Goal: Use online tool/utility: Utilize a website feature to perform a specific function

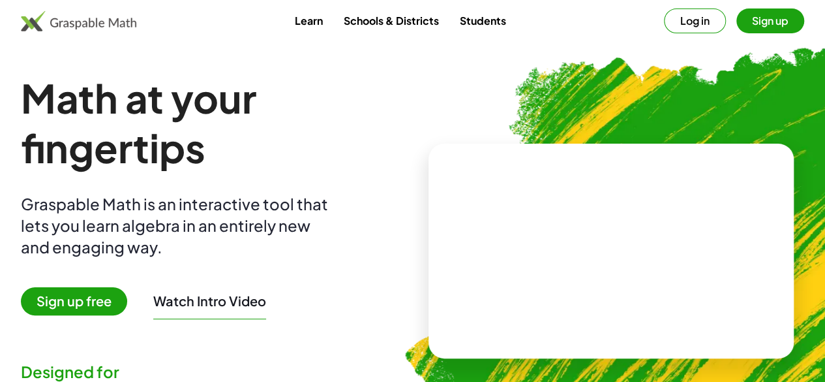
click at [115, 297] on span "Sign up free" at bounding box center [74, 301] width 106 height 28
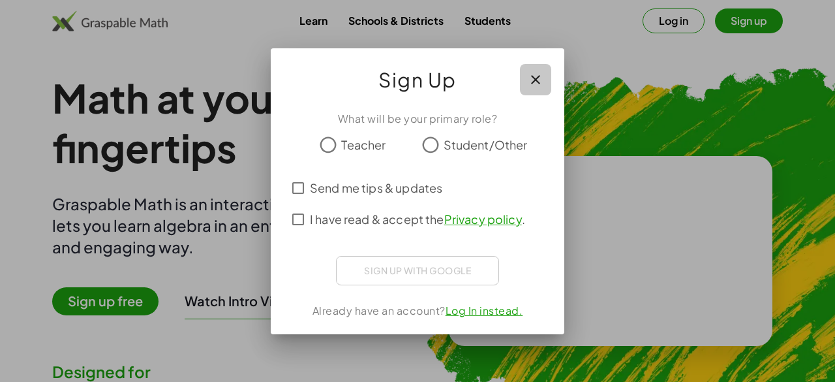
click at [540, 82] on icon "button" at bounding box center [536, 80] width 16 height 16
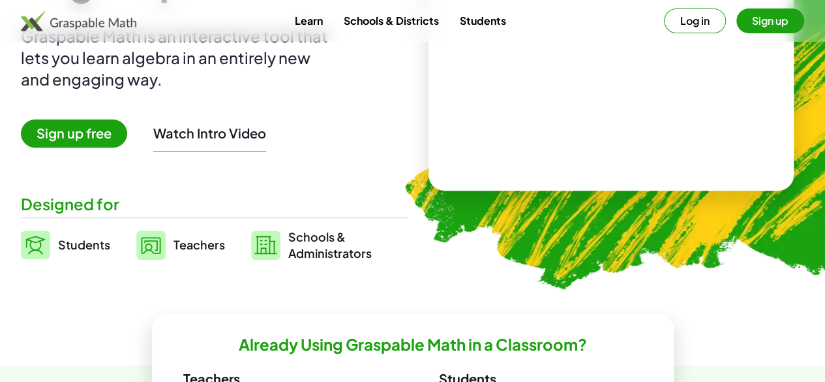
scroll to position [170, 0]
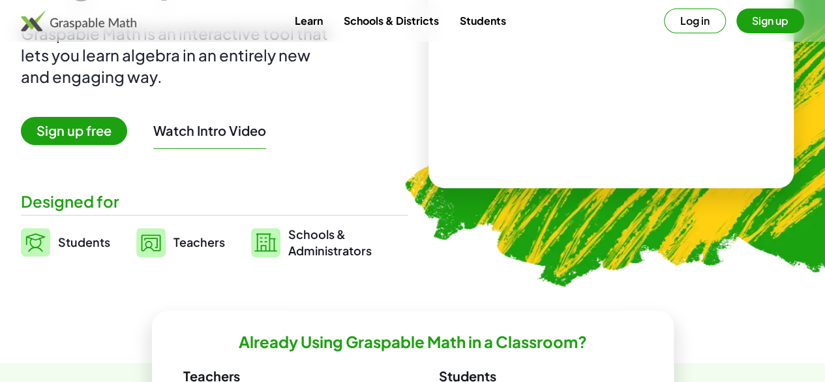
click at [95, 241] on span "Students" at bounding box center [84, 241] width 52 height 15
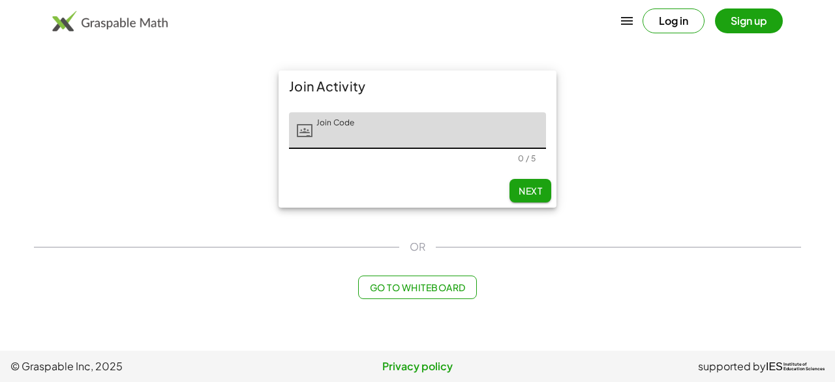
click at [402, 284] on span "Go to Whiteboard" at bounding box center [417, 287] width 96 height 12
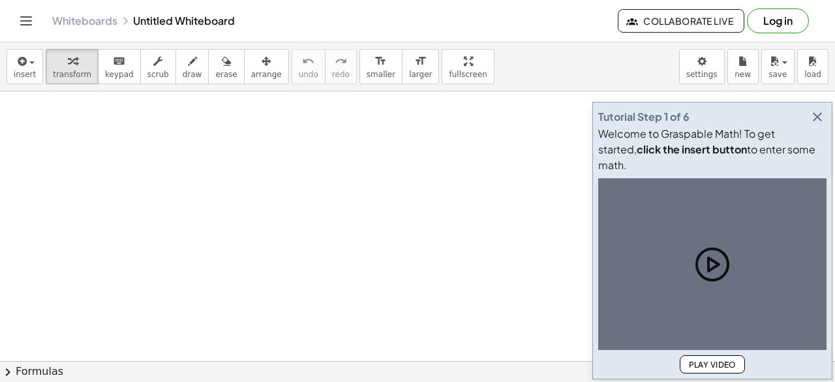
click at [822, 125] on icon "button" at bounding box center [817, 117] width 16 height 16
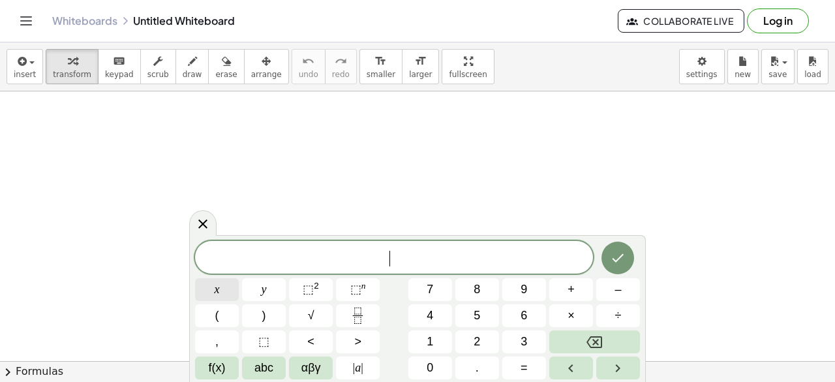
click at [218, 295] on span "x" at bounding box center [217, 289] width 5 height 18
click at [472, 292] on button "8" at bounding box center [477, 289] width 44 height 23
click at [561, 290] on button "+" at bounding box center [571, 289] width 44 height 23
click at [436, 340] on button "1" at bounding box center [430, 341] width 44 height 23
click at [524, 291] on span "9" at bounding box center [523, 289] width 7 height 18
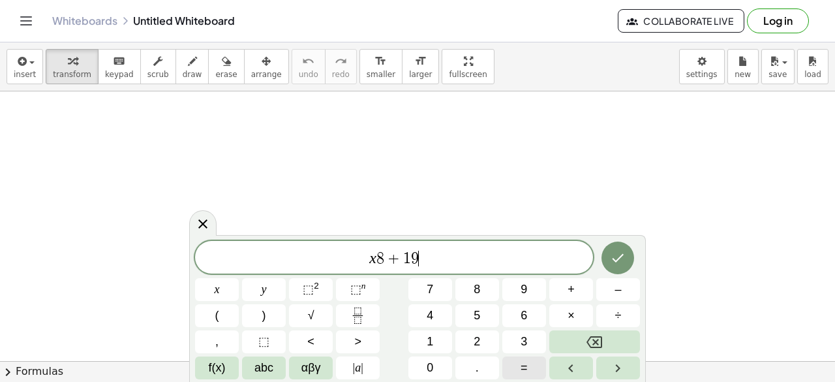
click at [539, 367] on button "=" at bounding box center [524, 367] width 44 height 23
click at [213, 292] on button "x" at bounding box center [217, 289] width 44 height 23
click at [369, 257] on span "8" at bounding box center [367, 258] width 8 height 16
click at [479, 290] on span "8" at bounding box center [477, 289] width 7 height 18
click at [215, 288] on span "x" at bounding box center [217, 289] width 5 height 18
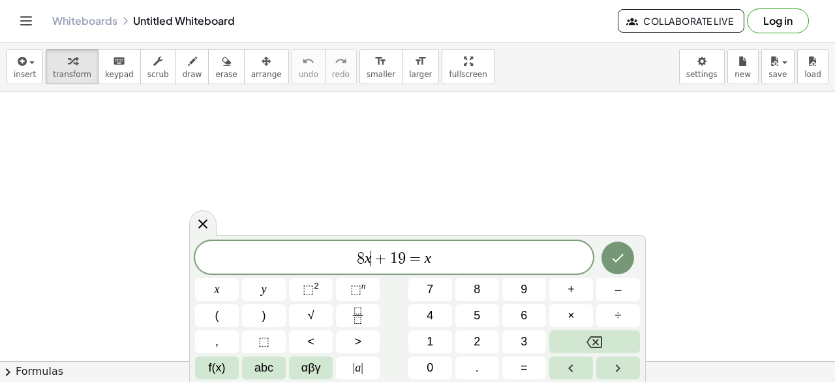
click at [435, 264] on span "8 x ​ + 1 9 = x" at bounding box center [394, 258] width 398 height 18
click at [517, 344] on button "3" at bounding box center [524, 341] width 44 height 23
click at [202, 289] on button "x" at bounding box center [217, 289] width 44 height 23
click at [572, 291] on span "+" at bounding box center [570, 289] width 7 height 18
click at [538, 325] on button "6" at bounding box center [524, 315] width 44 height 23
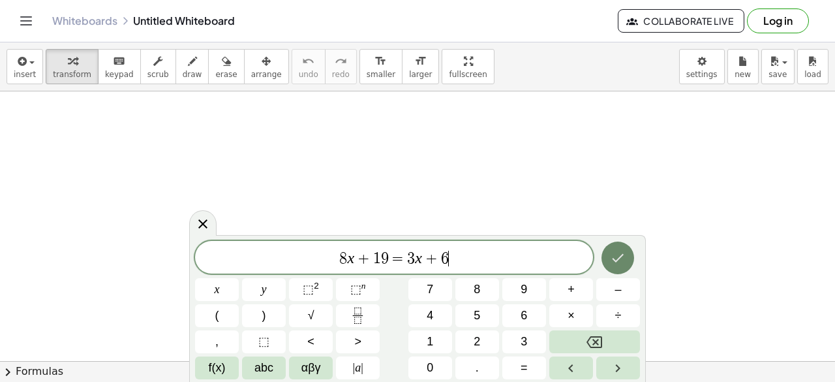
click at [613, 254] on icon "Done" at bounding box center [618, 258] width 16 height 16
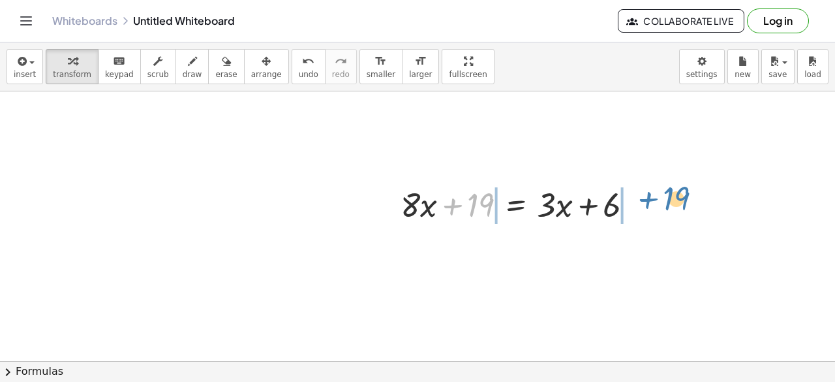
drag, startPoint x: 479, startPoint y: 210, endPoint x: 670, endPoint y: 209, distance: 191.7
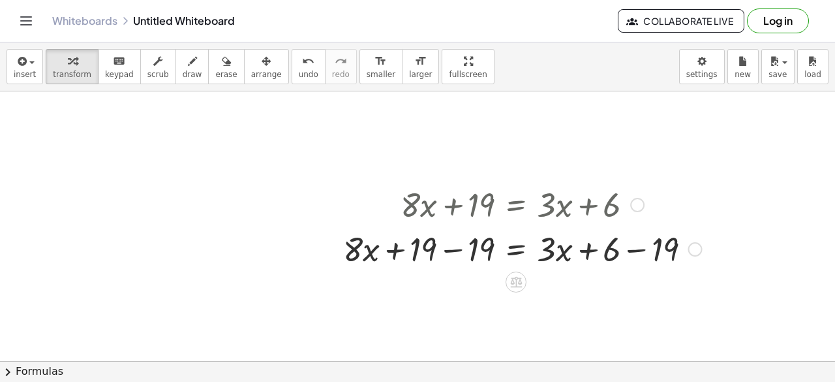
click at [638, 250] on div at bounding box center [523, 248] width 372 height 44
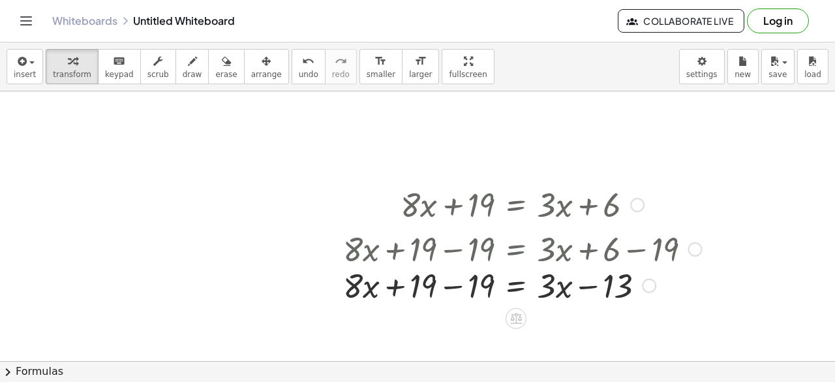
click at [449, 248] on div at bounding box center [523, 248] width 372 height 44
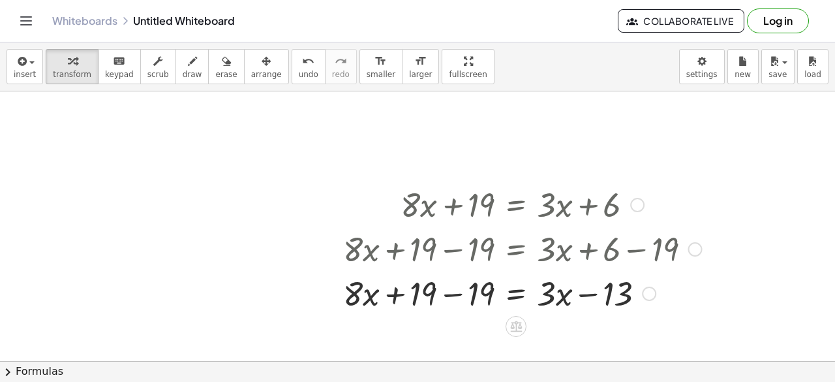
click at [455, 297] on div at bounding box center [523, 292] width 372 height 44
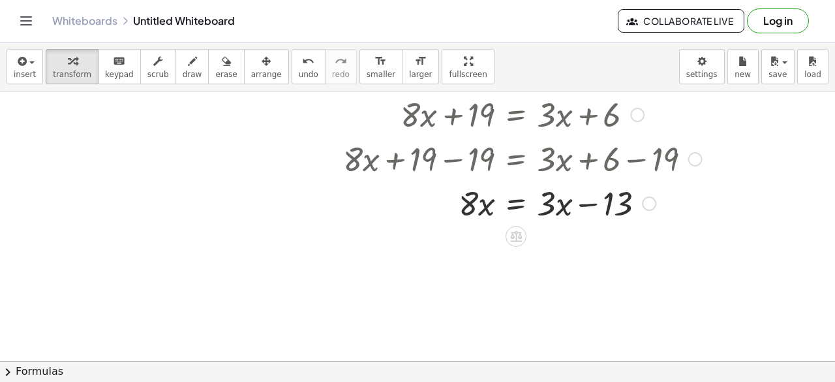
scroll to position [102, 0]
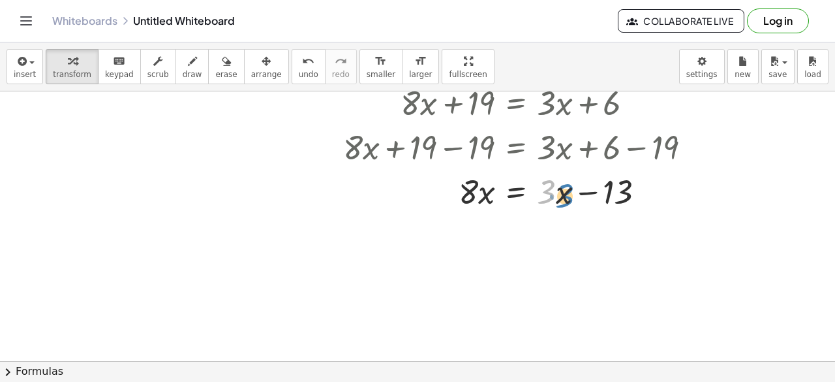
drag, startPoint x: 551, startPoint y: 195, endPoint x: 565, endPoint y: 196, distance: 14.4
click at [565, 196] on div at bounding box center [523, 190] width 372 height 44
drag, startPoint x: 586, startPoint y: 191, endPoint x: 632, endPoint y: 209, distance: 49.2
click at [632, 209] on div at bounding box center [523, 190] width 372 height 44
drag, startPoint x: 567, startPoint y: 188, endPoint x: 580, endPoint y: 193, distance: 13.2
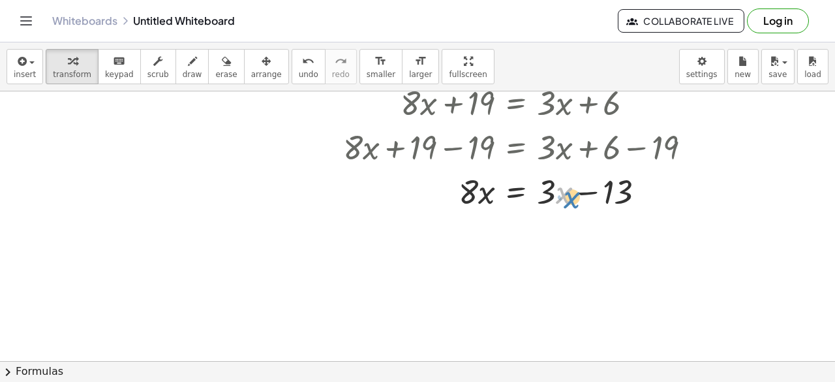
click at [580, 193] on div at bounding box center [523, 190] width 372 height 44
drag, startPoint x: 546, startPoint y: 181, endPoint x: 550, endPoint y: 188, distance: 8.2
click at [550, 188] on div at bounding box center [523, 190] width 372 height 44
drag, startPoint x: 539, startPoint y: 185, endPoint x: 515, endPoint y: 173, distance: 26.3
click at [515, 173] on div at bounding box center [523, 190] width 372 height 44
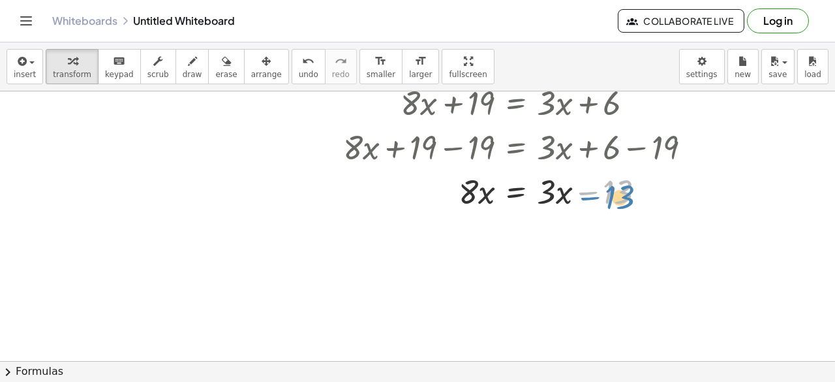
click at [590, 199] on div at bounding box center [523, 190] width 372 height 44
drag, startPoint x: 591, startPoint y: 192, endPoint x: 400, endPoint y: 198, distance: 190.5
click at [400, 198] on div at bounding box center [523, 190] width 372 height 44
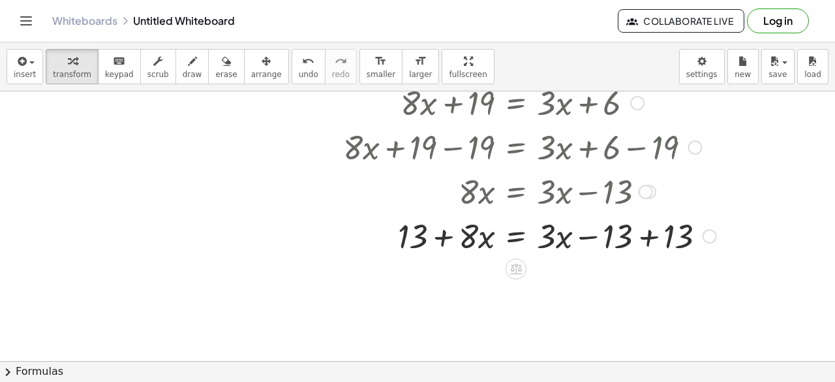
click at [650, 233] on div at bounding box center [530, 235] width 386 height 44
click at [650, 233] on div at bounding box center [523, 235] width 372 height 44
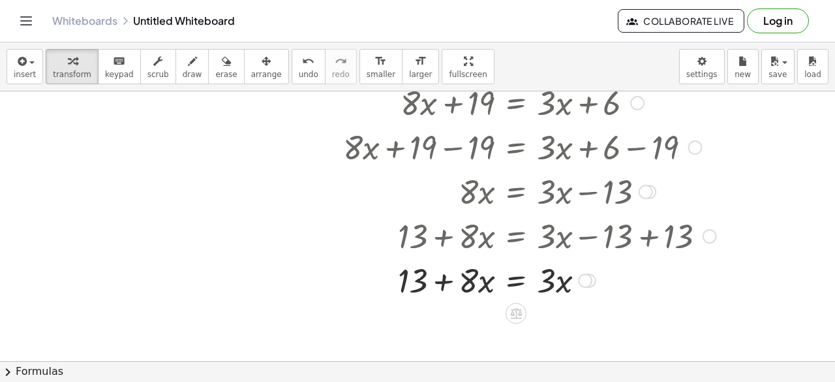
click at [470, 280] on div at bounding box center [530, 279] width 386 height 44
drag, startPoint x: 443, startPoint y: 279, endPoint x: 587, endPoint y: 286, distance: 143.7
click at [587, 286] on div at bounding box center [530, 279] width 386 height 44
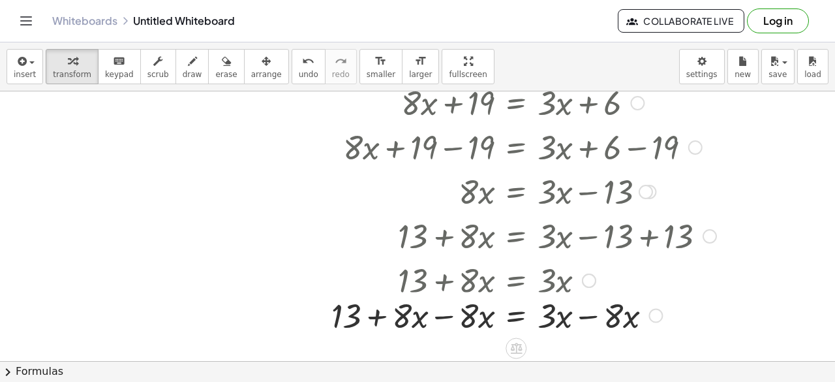
click at [586, 278] on div at bounding box center [589, 280] width 14 height 14
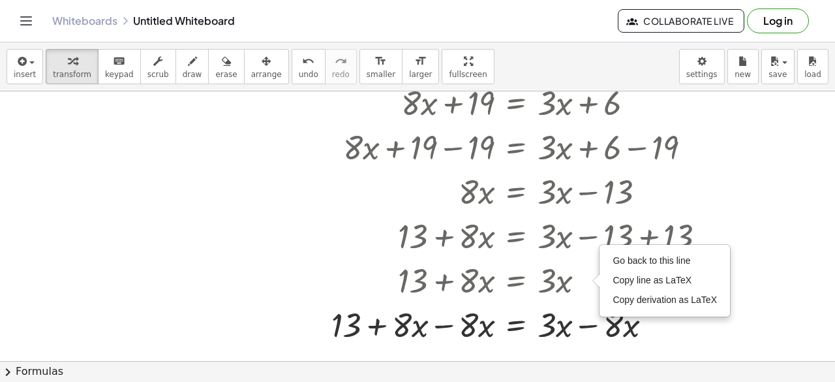
click at [695, 348] on div at bounding box center [417, 302] width 835 height 625
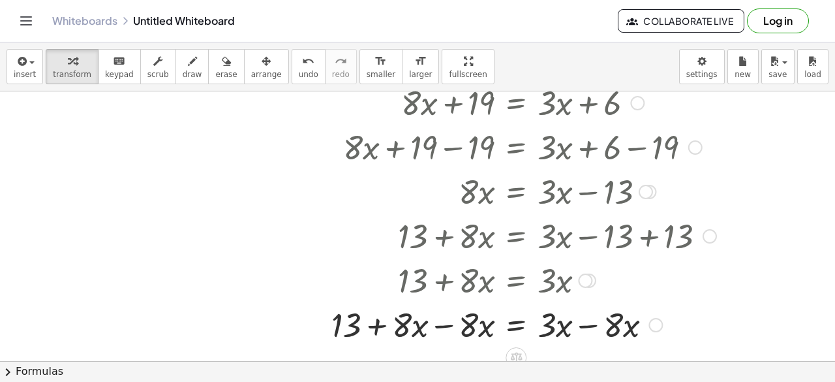
click at [587, 325] on div at bounding box center [524, 323] width 398 height 44
click at [447, 331] on div at bounding box center [524, 323] width 398 height 44
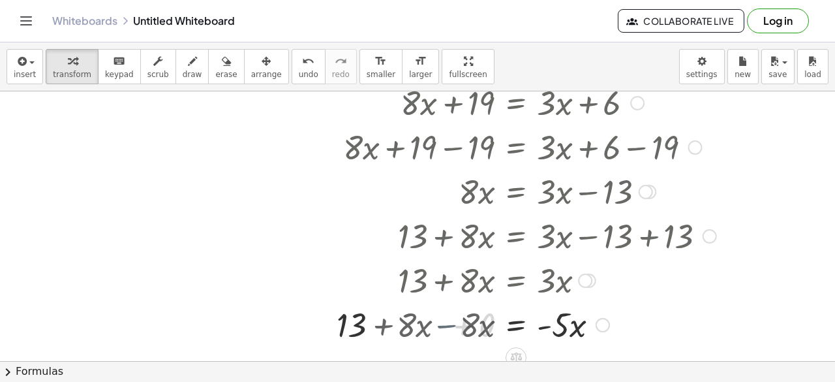
click at [447, 331] on div at bounding box center [530, 323] width 386 height 44
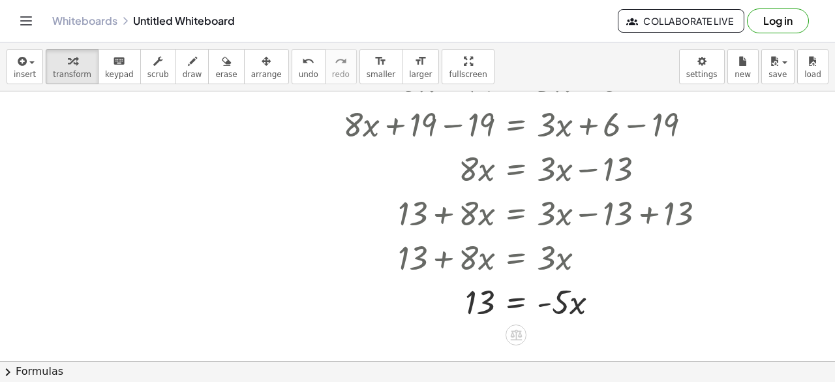
scroll to position [125, 0]
drag, startPoint x: 478, startPoint y: 304, endPoint x: 607, endPoint y: 301, distance: 128.5
click at [607, 301] on div at bounding box center [530, 300] width 386 height 44
click at [447, 303] on div at bounding box center [530, 300] width 386 height 44
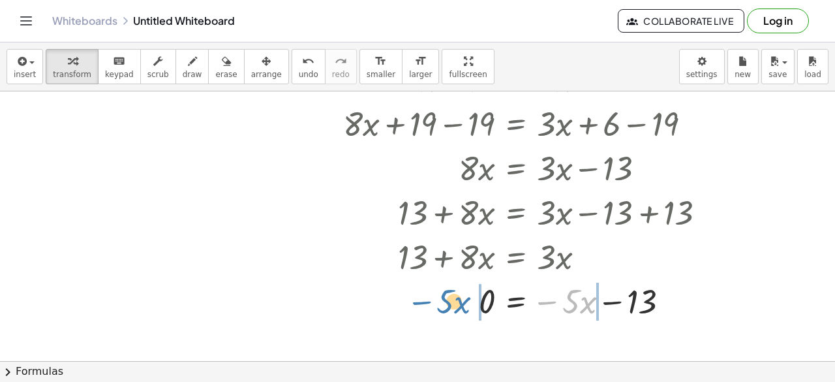
drag, startPoint x: 548, startPoint y: 300, endPoint x: 421, endPoint y: 299, distance: 126.5
click at [421, 299] on div at bounding box center [530, 300] width 386 height 44
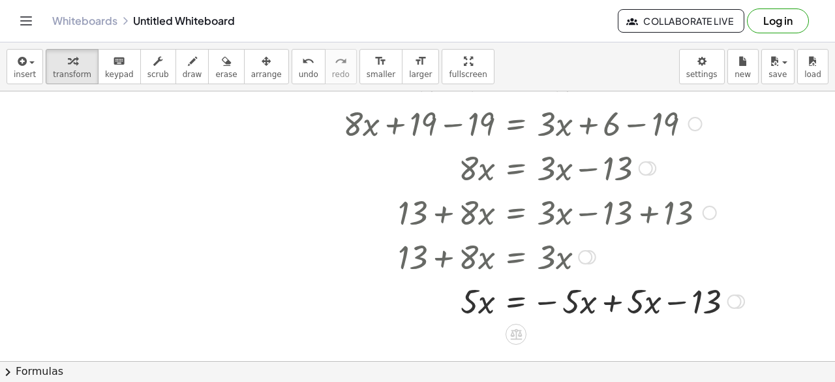
click at [674, 301] on div at bounding box center [544, 300] width 414 height 44
click at [609, 299] on div at bounding box center [544, 300] width 414 height 44
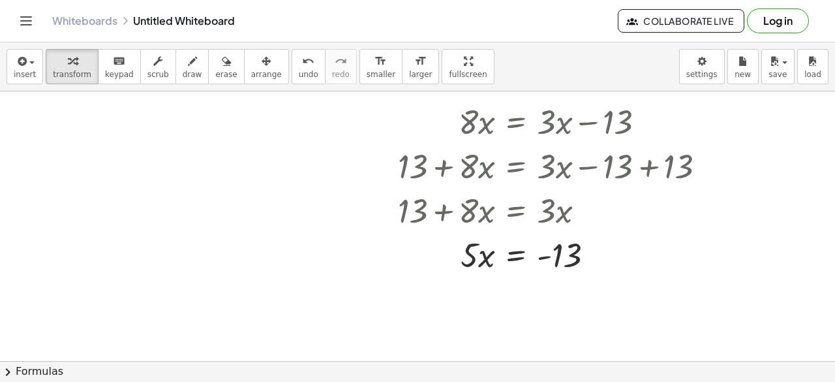
scroll to position [172, 0]
drag, startPoint x: 465, startPoint y: 256, endPoint x: 565, endPoint y: 275, distance: 101.4
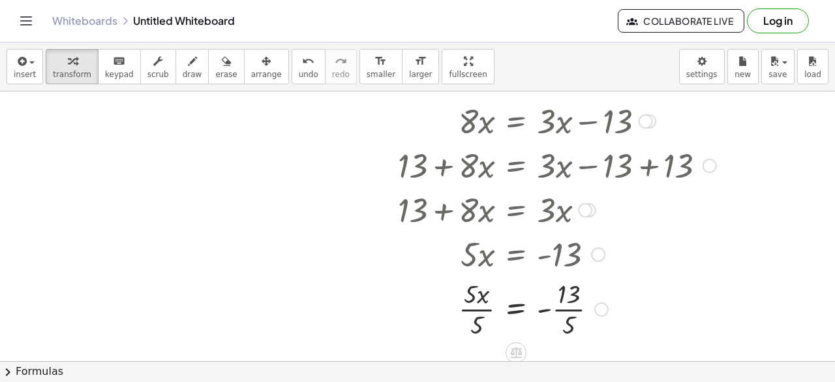
click at [483, 305] on div at bounding box center [530, 307] width 386 height 65
click at [558, 309] on div at bounding box center [530, 307] width 386 height 65
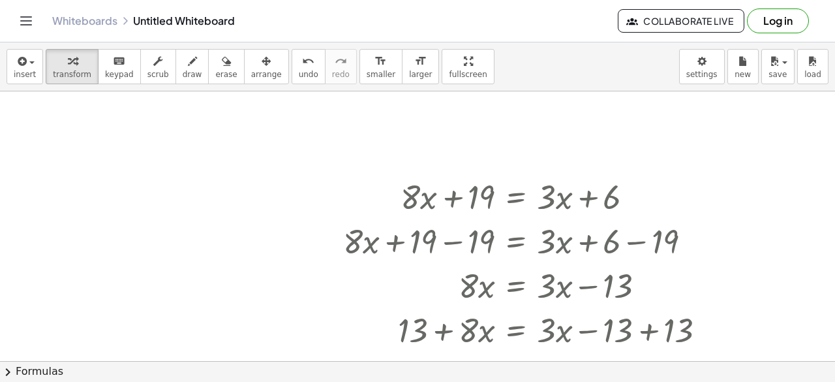
scroll to position [0, 0]
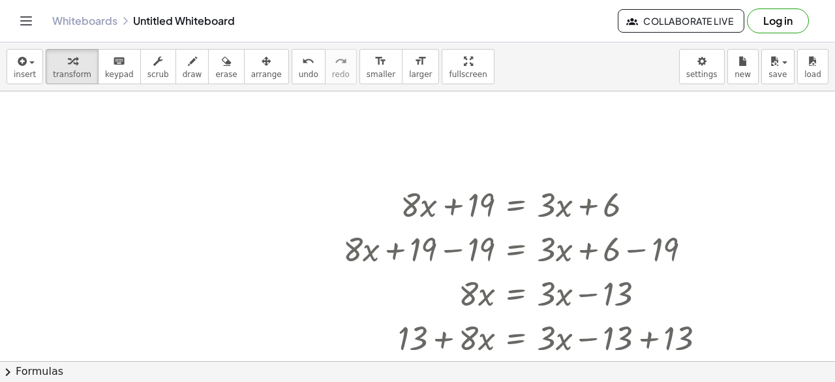
click at [117, 239] on div at bounding box center [417, 361] width 835 height 541
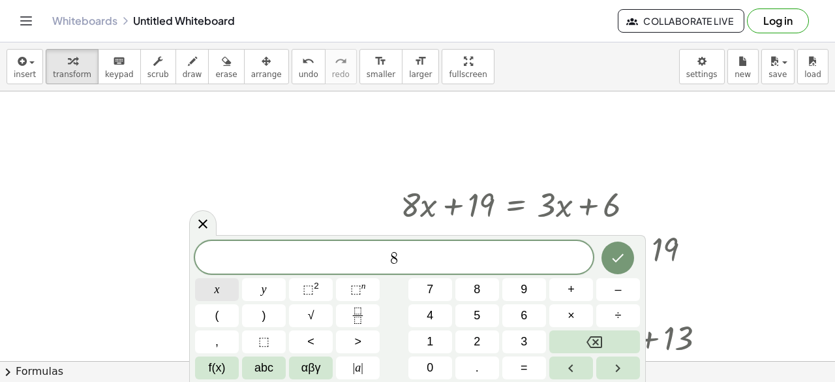
click at [218, 286] on span "x" at bounding box center [217, 289] width 5 height 18
click at [569, 287] on span "+" at bounding box center [570, 289] width 7 height 18
click at [430, 333] on span "1" at bounding box center [430, 342] width 7 height 18
click at [524, 320] on span "6" at bounding box center [523, 316] width 7 height 18
click at [538, 363] on button "=" at bounding box center [524, 367] width 44 height 23
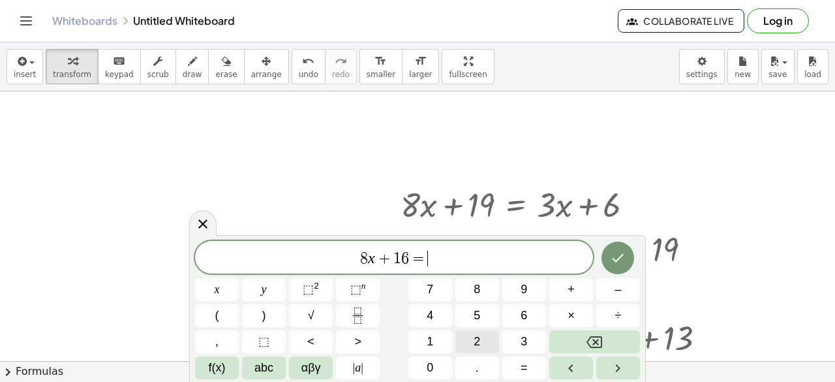
click at [483, 339] on button "2" at bounding box center [477, 341] width 44 height 23
click at [211, 285] on button "x" at bounding box center [217, 289] width 44 height 23
click at [610, 298] on button "–" at bounding box center [618, 289] width 44 height 23
click at [489, 290] on button "8" at bounding box center [477, 289] width 44 height 23
click at [387, 256] on span "6" at bounding box center [385, 258] width 8 height 16
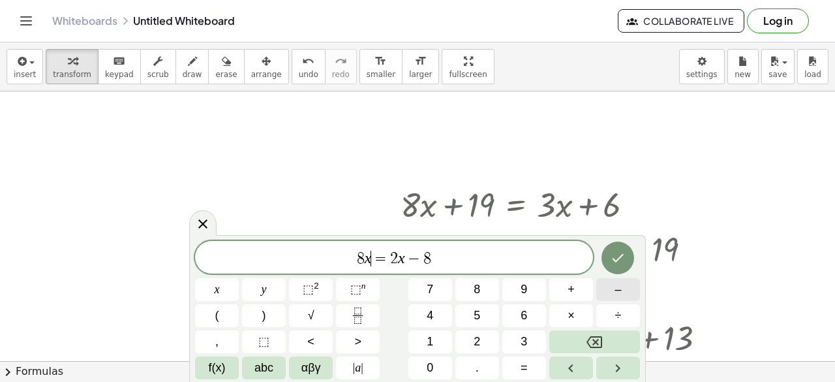
click at [610, 295] on button "–" at bounding box center [618, 289] width 44 height 23
click at [453, 261] on span "8 x − 8 = 2 x − 8 ​" at bounding box center [394, 258] width 398 height 18
click at [561, 288] on button "+" at bounding box center [571, 289] width 44 height 23
click at [412, 345] on button "1" at bounding box center [430, 341] width 44 height 23
click at [517, 311] on button "6" at bounding box center [524, 315] width 44 height 23
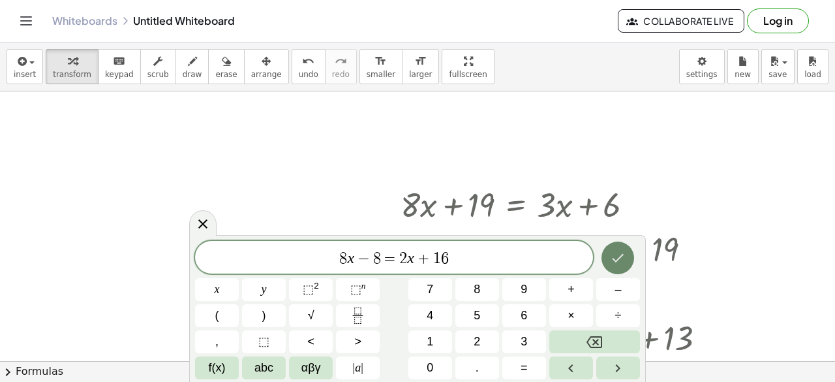
click at [608, 248] on button "Done" at bounding box center [617, 257] width 33 height 33
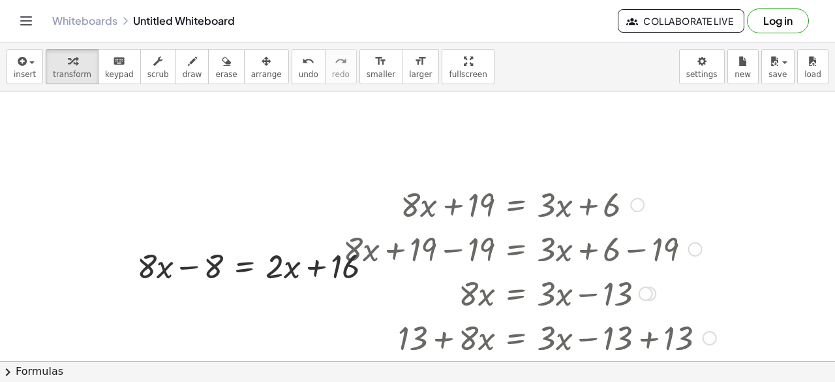
drag, startPoint x: 440, startPoint y: 246, endPoint x: 571, endPoint y: 243, distance: 131.8
click at [571, 243] on div at bounding box center [530, 248] width 386 height 44
drag, startPoint x: 437, startPoint y: 195, endPoint x: 470, endPoint y: 254, distance: 67.5
click at [516, 205] on div "+ · 8 · x + 19 = + · 3 · x + 6 + · 8 · x + 19 − 19 = + · 3 · x + 6 − 19 + · 8 ·…" at bounding box center [516, 205] width 0 height 0
click at [477, 262] on div at bounding box center [530, 248] width 386 height 44
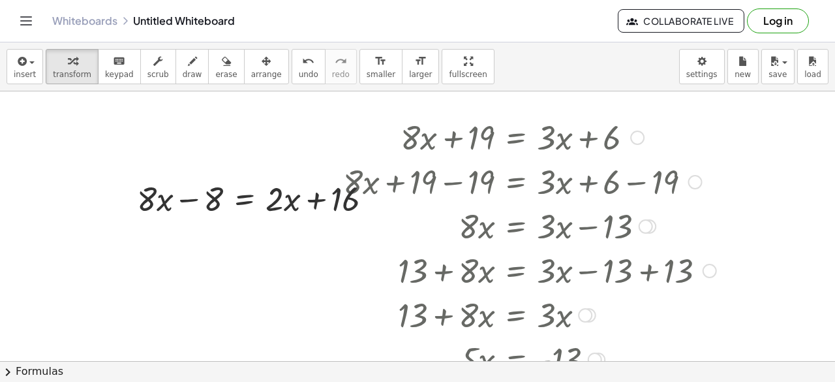
scroll to position [68, 0]
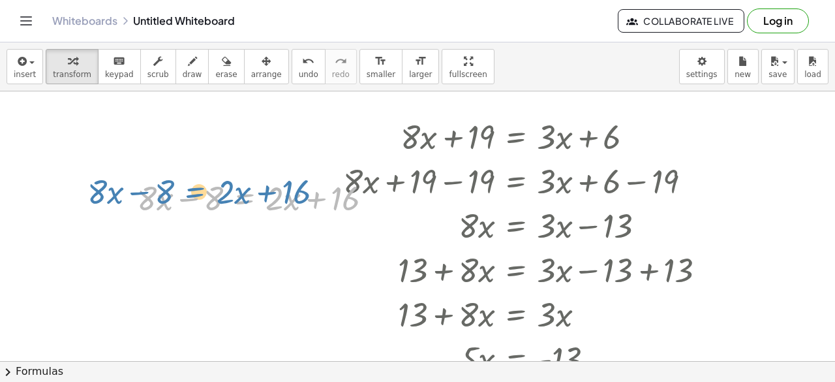
drag, startPoint x: 241, startPoint y: 203, endPoint x: 183, endPoint y: 197, distance: 58.3
click at [183, 197] on div at bounding box center [259, 197] width 259 height 44
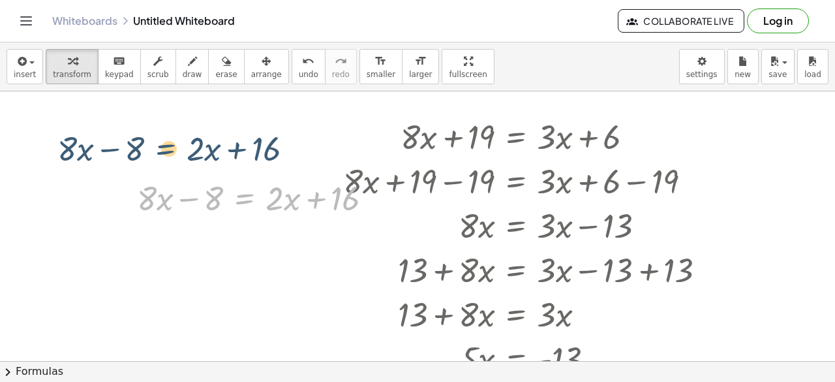
drag, startPoint x: 250, startPoint y: 196, endPoint x: 158, endPoint y: 138, distance: 108.4
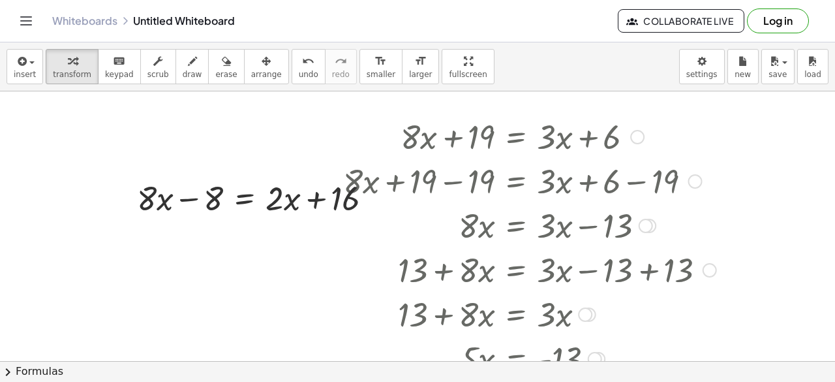
drag, startPoint x: 425, startPoint y: 173, endPoint x: 711, endPoint y: 264, distance: 300.5
click at [729, 268] on div "+ · 8 · x + 19 = + · 3 · x + 6 + · 8 · x + 19 − 19 = + · 3 · x + 6 − 19 + · 8 ·…" at bounding box center [417, 293] width 835 height 541
drag, startPoint x: 269, startPoint y: 188, endPoint x: 262, endPoint y: 191, distance: 7.6
click at [185, 179] on div at bounding box center [259, 197] width 259 height 44
click at [265, 191] on div at bounding box center [268, 196] width 253 height 65
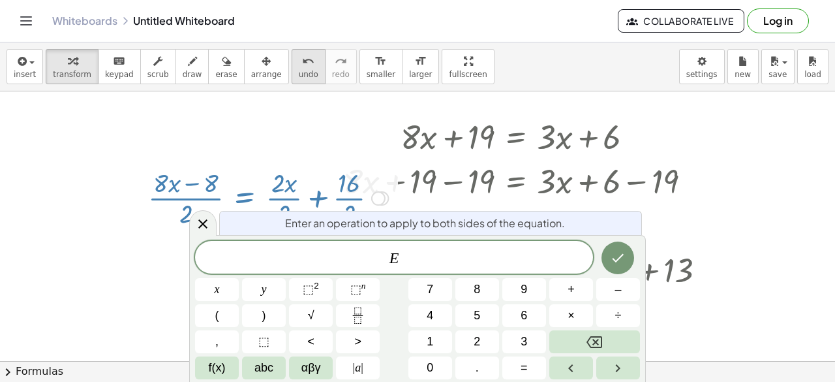
click at [302, 55] on icon "undo" at bounding box center [308, 61] width 12 height 16
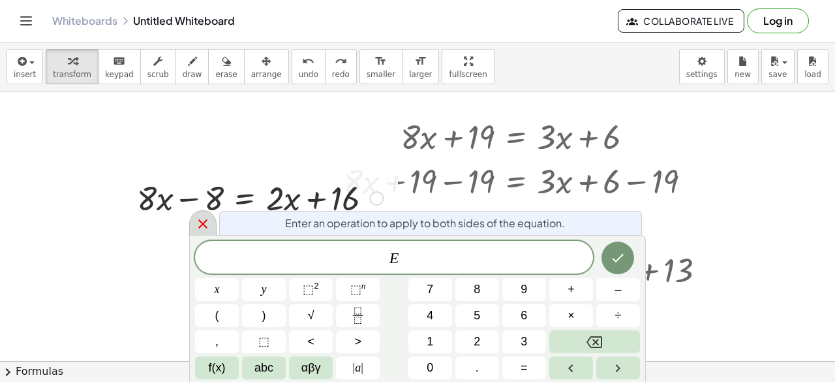
click at [203, 219] on icon at bounding box center [203, 224] width 16 height 16
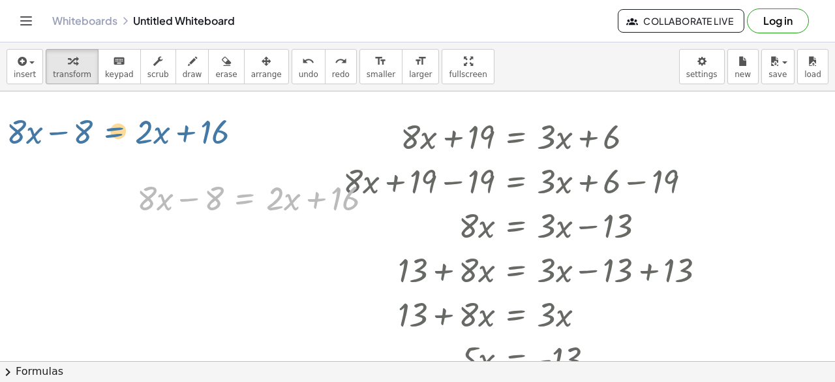
drag, startPoint x: 243, startPoint y: 195, endPoint x: 111, endPoint y: 127, distance: 148.2
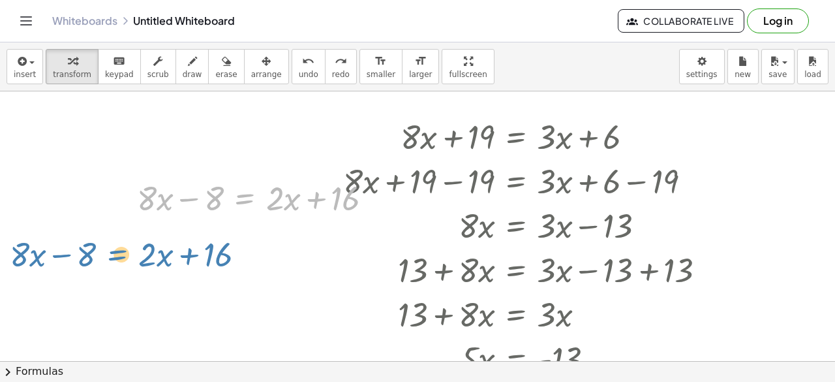
drag, startPoint x: 239, startPoint y: 199, endPoint x: 103, endPoint y: 254, distance: 146.9
click at [103, 254] on div "+ · 8 · x + 19 = + · 3 · x + 6 + · 8 · x + 19 − 19 = + · 3 · x + 6 − 19 + · 8 ·…" at bounding box center [417, 293] width 835 height 541
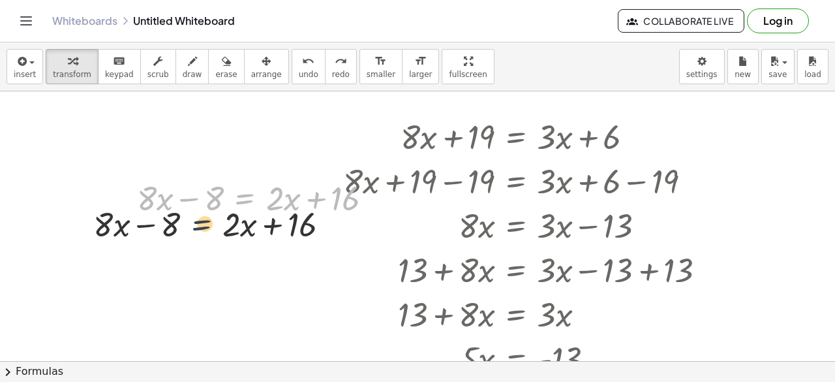
drag, startPoint x: 243, startPoint y: 198, endPoint x: 141, endPoint y: 254, distance: 117.1
click at [141, 254] on div "+ · 8 · x + 19 = + · 3 · x + 6 + · 8 · x + 19 − 19 = + · 3 · x + 6 − 19 + · 8 ·…" at bounding box center [417, 293] width 835 height 541
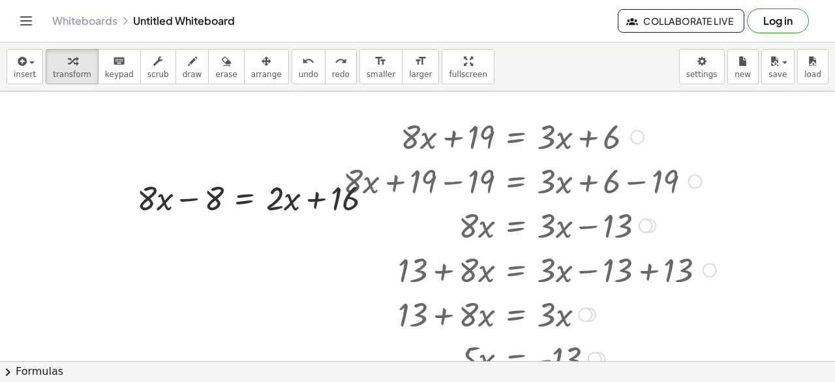
drag, startPoint x: 492, startPoint y: 162, endPoint x: 598, endPoint y: 263, distance: 146.7
click at [516, 137] on div "+ · 8 · x + 19 = + · 3 · x + 6 + · 8 · x + 19 − 19 = + · 3 · x + 6 − 19 + · 8 ·…" at bounding box center [516, 137] width 0 height 0
click at [634, 140] on div at bounding box center [637, 137] width 14 height 14
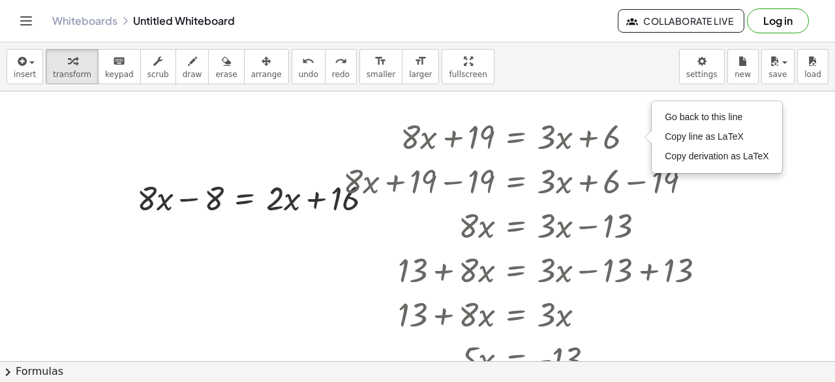
click at [303, 272] on div at bounding box center [417, 293] width 835 height 541
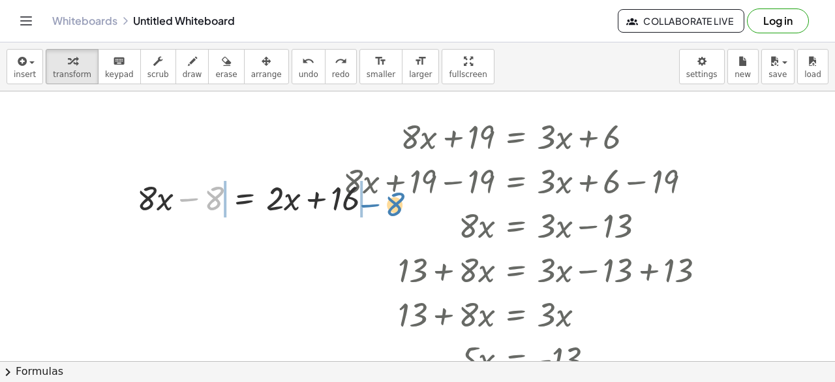
drag, startPoint x: 188, startPoint y: 198, endPoint x: 369, endPoint y: 204, distance: 181.4
click at [369, 204] on div at bounding box center [268, 197] width 253 height 44
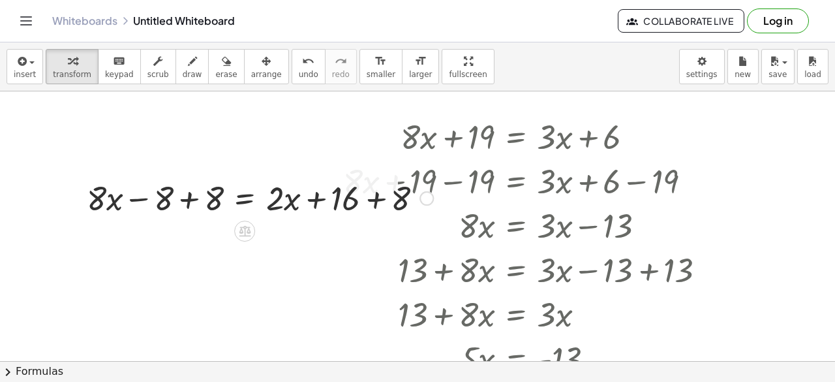
click at [187, 201] on div at bounding box center [268, 197] width 253 height 44
click at [377, 200] on div at bounding box center [268, 197] width 253 height 44
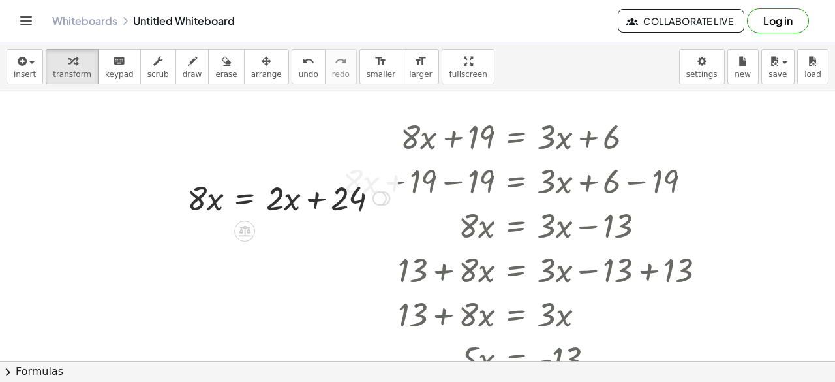
click at [275, 196] on div at bounding box center [268, 197] width 253 height 44
click at [356, 192] on div at bounding box center [268, 197] width 253 height 44
click at [342, 199] on div at bounding box center [268, 197] width 253 height 44
drag, startPoint x: 277, startPoint y: 201, endPoint x: 387, endPoint y: 202, distance: 110.9
click at [387, 202] on div at bounding box center [268, 197] width 253 height 44
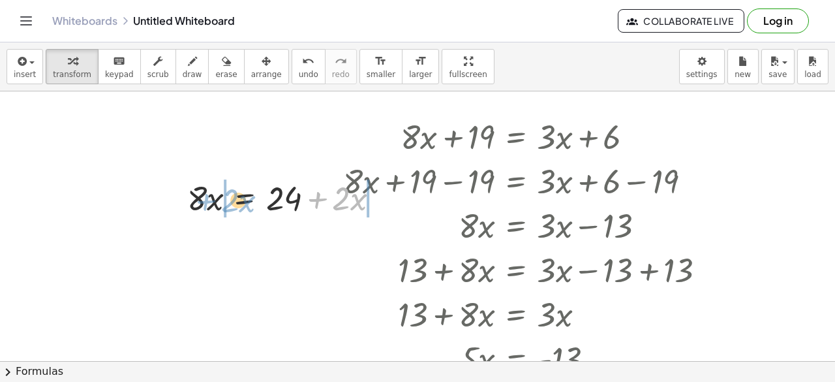
drag, startPoint x: 320, startPoint y: 201, endPoint x: 209, endPoint y: 203, distance: 110.9
click at [209, 203] on div at bounding box center [268, 197] width 253 height 44
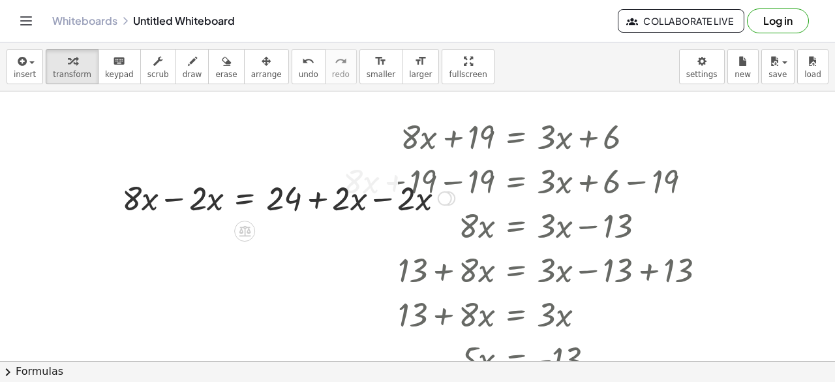
click at [383, 195] on div at bounding box center [268, 197] width 253 height 44
click at [171, 198] on div at bounding box center [268, 197] width 253 height 44
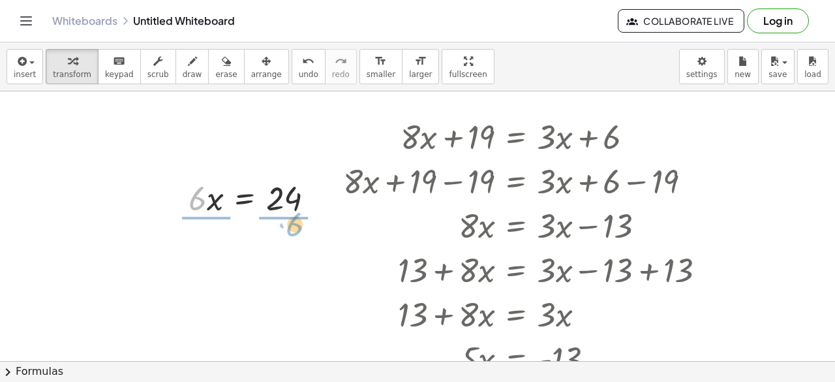
drag, startPoint x: 196, startPoint y: 207, endPoint x: 291, endPoint y: 232, distance: 98.6
click at [291, 232] on div "+ · 8 · x + 19 = + · 3 · x + 6 Go back to this line Copy line as LaTeX Copy der…" at bounding box center [417, 293] width 835 height 541
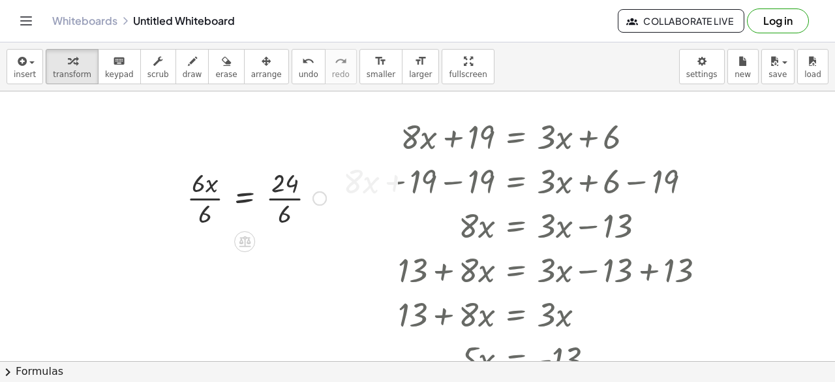
click at [212, 201] on div at bounding box center [268, 196] width 253 height 65
click at [269, 199] on div at bounding box center [268, 196] width 253 height 65
click at [269, 199] on div at bounding box center [268, 196] width 253 height 43
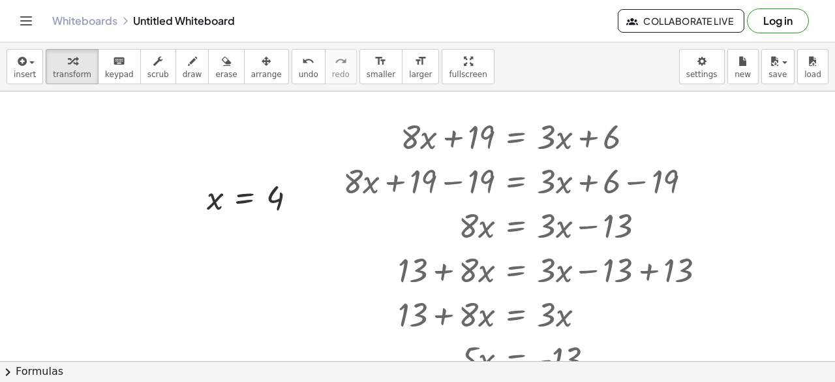
click at [205, 273] on div at bounding box center [417, 293] width 835 height 541
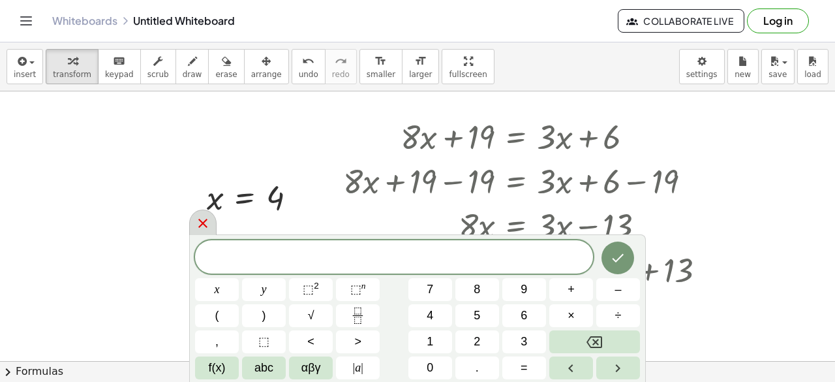
click at [204, 234] on div at bounding box center [202, 221] width 27 height 25
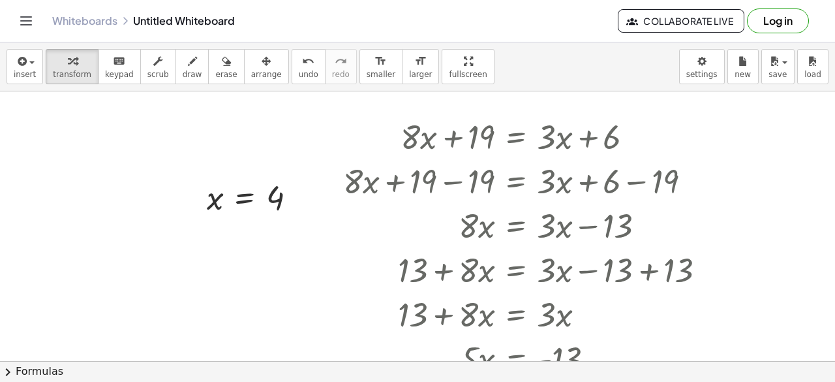
click at [59, 262] on div at bounding box center [417, 293] width 835 height 541
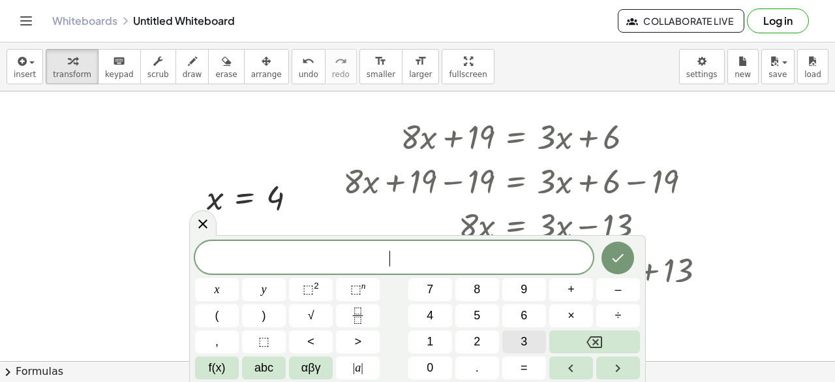
click at [528, 340] on button "3" at bounding box center [524, 341] width 44 height 23
click at [220, 288] on button "x" at bounding box center [217, 289] width 44 height 23
click at [569, 296] on span "+" at bounding box center [570, 289] width 7 height 18
click at [526, 296] on span "9" at bounding box center [523, 289] width 7 height 18
click at [522, 359] on span "=" at bounding box center [523, 368] width 7 height 18
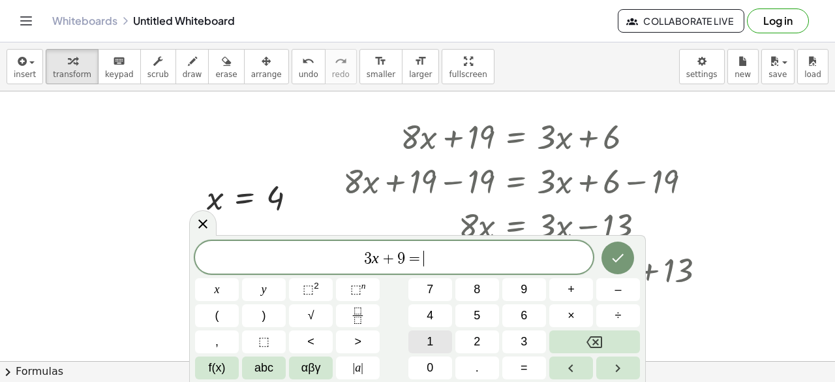
click at [437, 333] on button "1" at bounding box center [430, 341] width 44 height 23
click at [481, 335] on button "2" at bounding box center [477, 341] width 44 height 23
click at [215, 289] on span "x" at bounding box center [217, 289] width 5 height 18
click at [614, 286] on span "–" at bounding box center [617, 289] width 7 height 18
click at [506, 289] on button "9" at bounding box center [524, 289] width 44 height 23
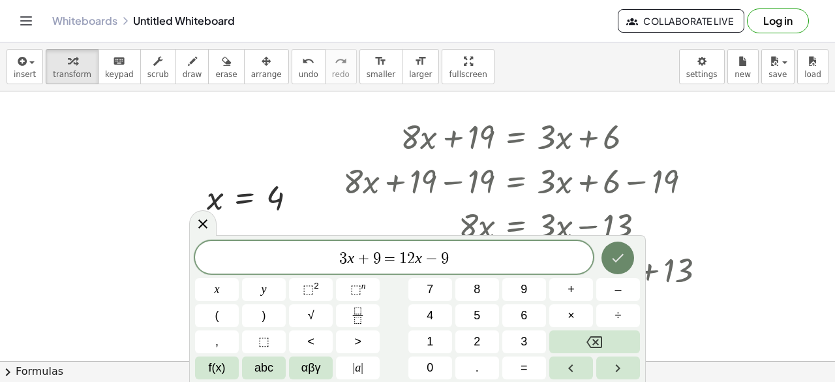
click at [612, 254] on icon "Done" at bounding box center [618, 258] width 16 height 16
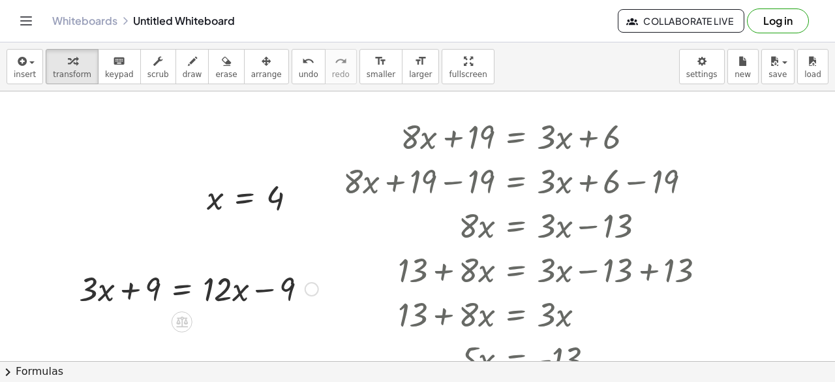
scroll to position [167, 0]
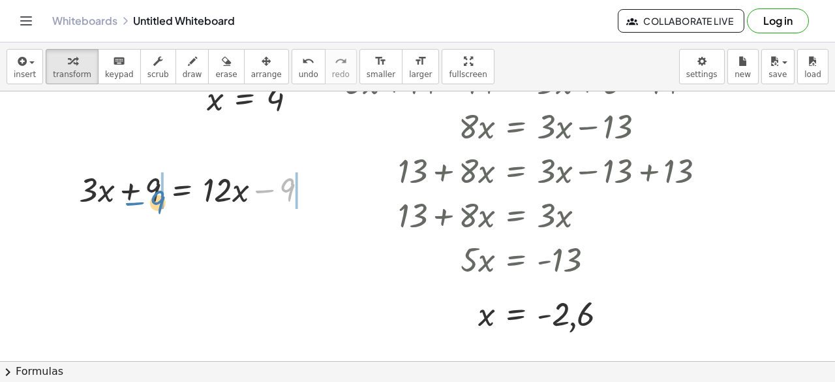
drag, startPoint x: 263, startPoint y: 189, endPoint x: 133, endPoint y: 202, distance: 131.0
click at [133, 202] on div at bounding box center [198, 188] width 252 height 44
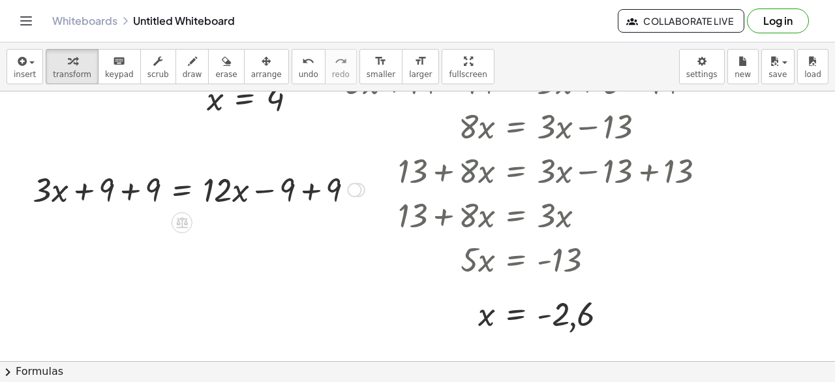
click at [131, 190] on div at bounding box center [198, 188] width 345 height 44
click at [311, 187] on div at bounding box center [214, 188] width 314 height 44
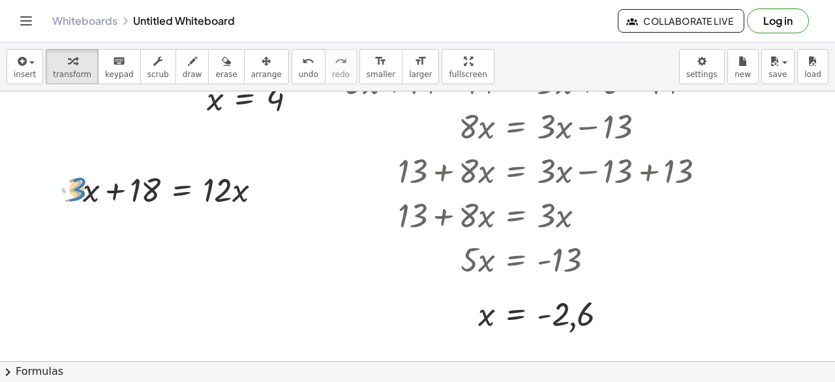
click at [78, 190] on div at bounding box center [167, 188] width 221 height 44
drag, startPoint x: 143, startPoint y: 186, endPoint x: 59, endPoint y: 190, distance: 84.9
click at [59, 190] on div "+ · 3 · x + 9 = + · 12 · x − 9 + · 3 · x + 9 + 9 = + · 12 · x − 9 + 9 + · 3 · x…" at bounding box center [162, 188] width 237 height 51
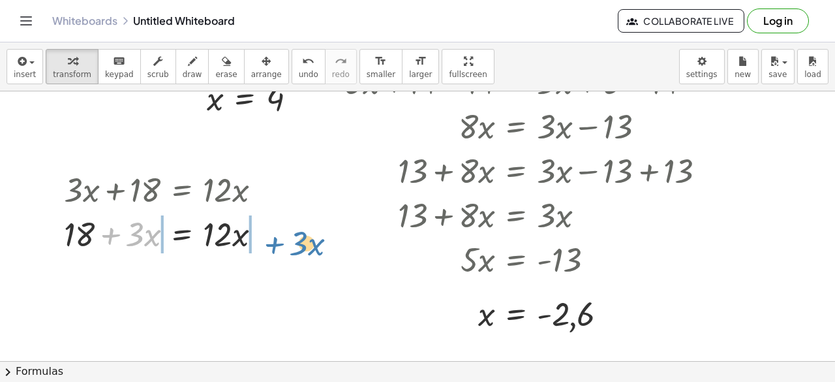
drag, startPoint x: 111, startPoint y: 233, endPoint x: 275, endPoint y: 241, distance: 163.9
click at [275, 241] on div at bounding box center [167, 233] width 221 height 44
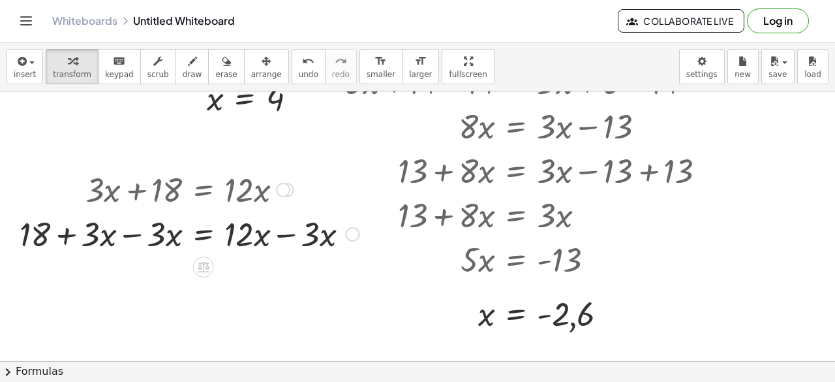
click at [130, 234] on div at bounding box center [189, 233] width 353 height 44
click at [286, 233] on div at bounding box center [222, 233] width 287 height 44
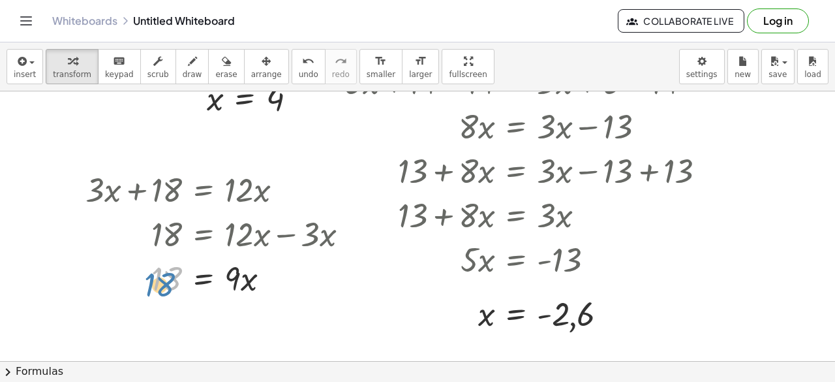
drag, startPoint x: 167, startPoint y: 280, endPoint x: 159, endPoint y: 284, distance: 9.1
click at [159, 284] on div at bounding box center [222, 277] width 287 height 44
drag, startPoint x: 232, startPoint y: 270, endPoint x: 171, endPoint y: 280, distance: 62.1
click at [171, 280] on div at bounding box center [222, 277] width 287 height 44
click at [170, 277] on div at bounding box center [222, 277] width 287 height 65
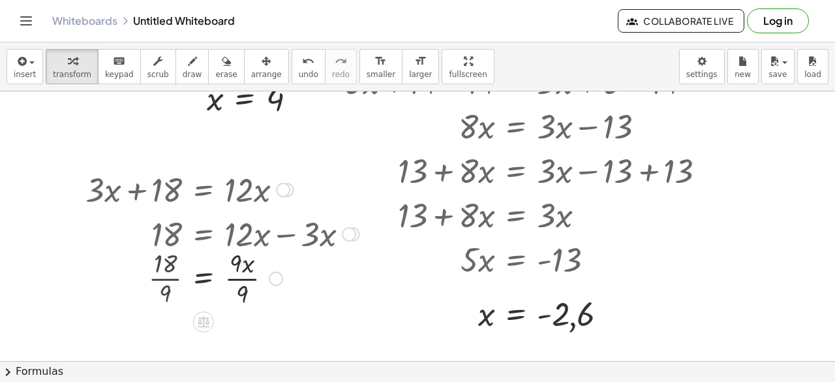
click at [170, 277] on div at bounding box center [222, 277] width 287 height 65
click at [237, 277] on div at bounding box center [222, 277] width 287 height 65
click at [237, 277] on div at bounding box center [222, 277] width 287 height 43
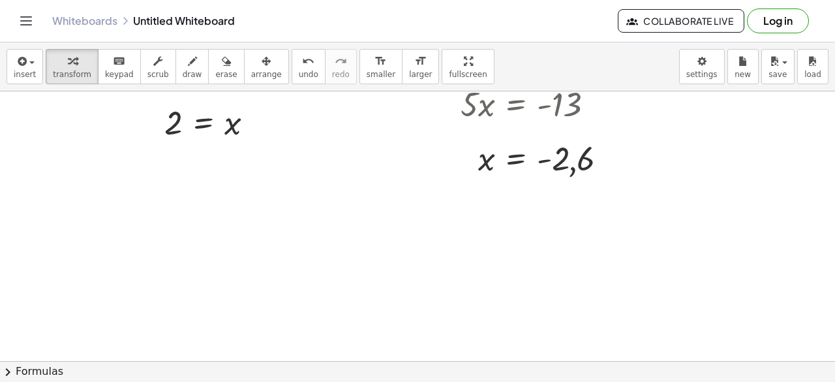
scroll to position [316, 0]
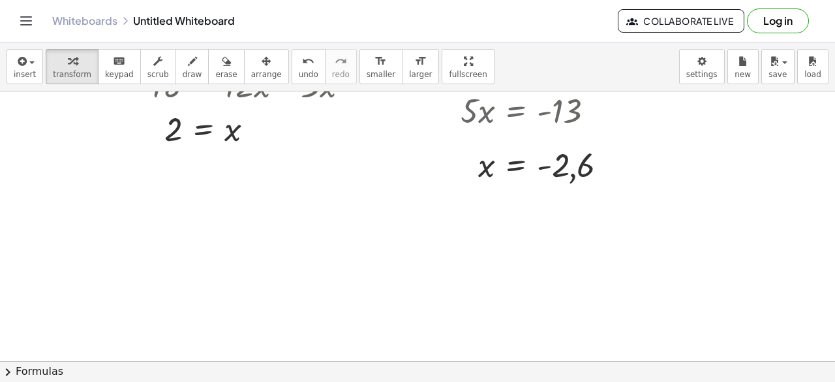
click at [40, 194] on div at bounding box center [417, 181] width 835 height 811
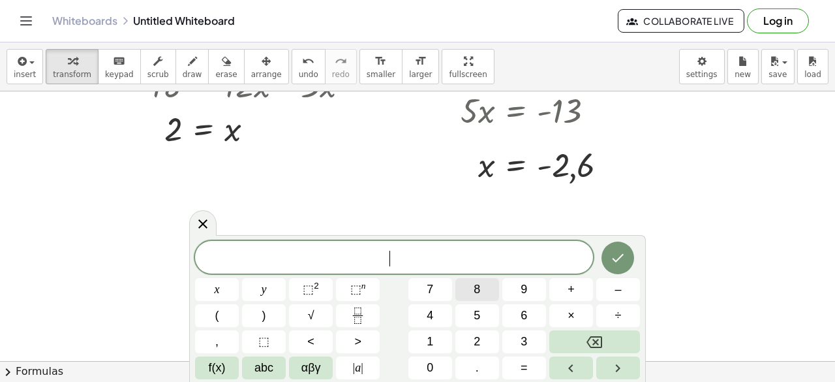
click at [477, 294] on span "8" at bounding box center [477, 289] width 7 height 18
click at [220, 293] on button "x" at bounding box center [217, 289] width 44 height 23
click at [614, 289] on button "–" at bounding box center [618, 289] width 44 height 23
click at [430, 305] on button "4" at bounding box center [430, 315] width 44 height 23
click at [516, 359] on button "=" at bounding box center [524, 367] width 44 height 23
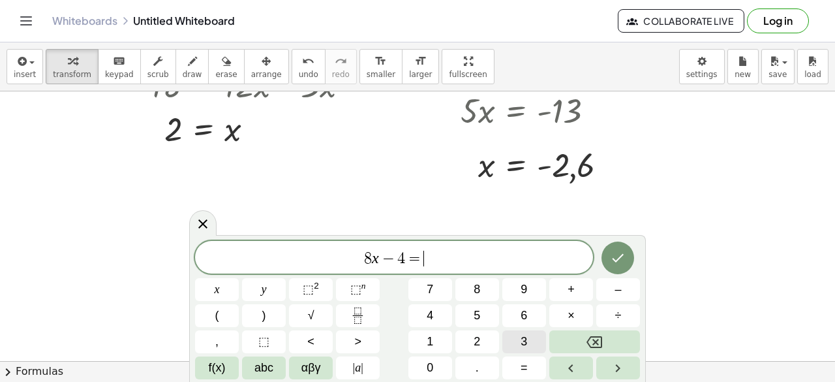
click at [520, 348] on button "3" at bounding box center [524, 341] width 44 height 23
click at [219, 291] on span "x" at bounding box center [217, 289] width 5 height 18
click at [577, 297] on button "+" at bounding box center [571, 289] width 44 height 23
click at [522, 310] on span "6" at bounding box center [523, 316] width 7 height 18
click at [613, 263] on icon "Done" at bounding box center [618, 258] width 16 height 16
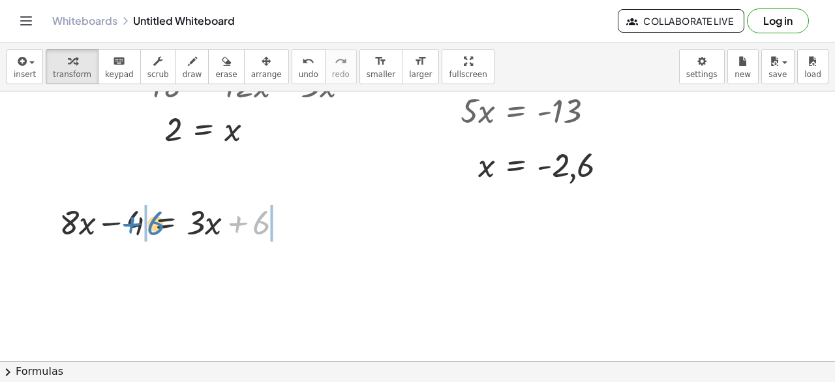
drag, startPoint x: 233, startPoint y: 221, endPoint x: 128, endPoint y: 222, distance: 105.7
click at [128, 222] on div at bounding box center [176, 221] width 247 height 44
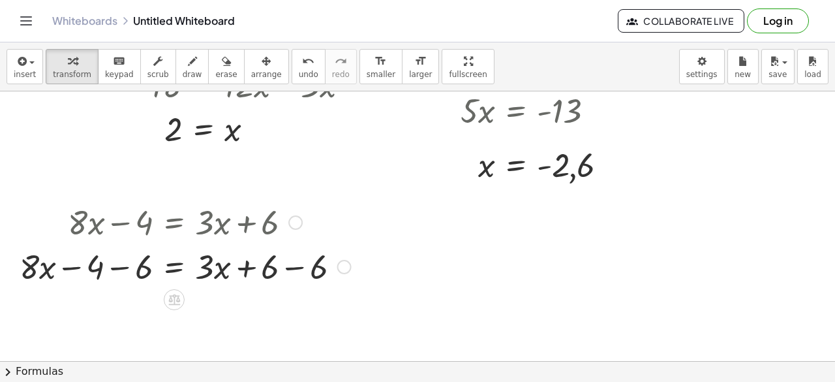
click at [121, 267] on div at bounding box center [185, 265] width 344 height 44
click at [292, 65] on button "undo undo" at bounding box center [309, 66] width 34 height 35
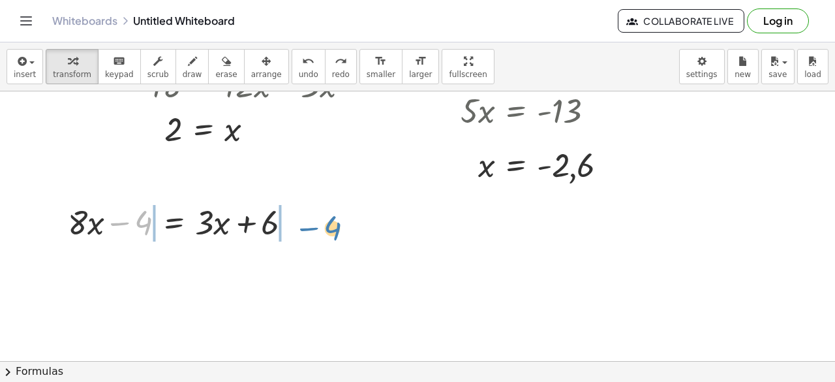
drag, startPoint x: 113, startPoint y: 221, endPoint x: 296, endPoint y: 226, distance: 182.7
click at [296, 226] on div at bounding box center [184, 221] width 247 height 44
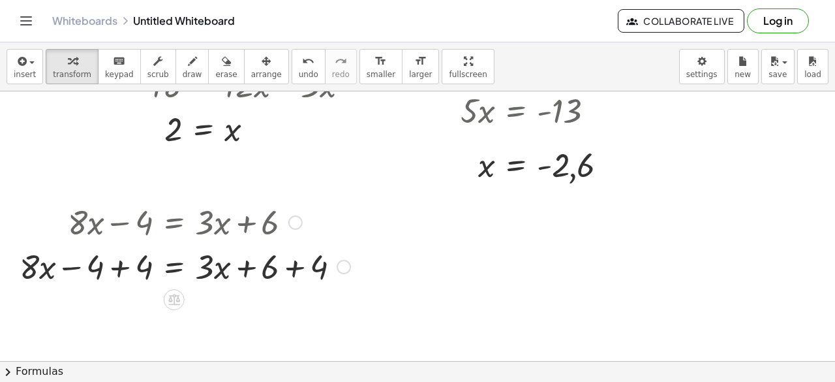
click at [293, 217] on div at bounding box center [295, 222] width 14 height 14
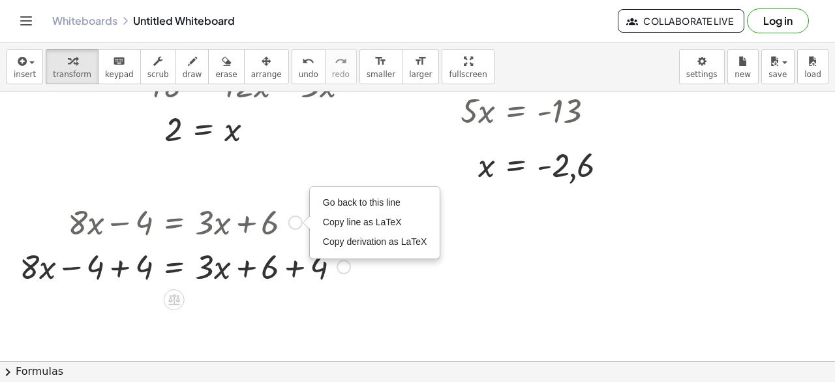
click at [326, 288] on div "+ · 8 · x − 4 = + · 3 · x + 6 Go back to this line Copy line as LaTeX Copy deri…" at bounding box center [180, 243] width 360 height 95
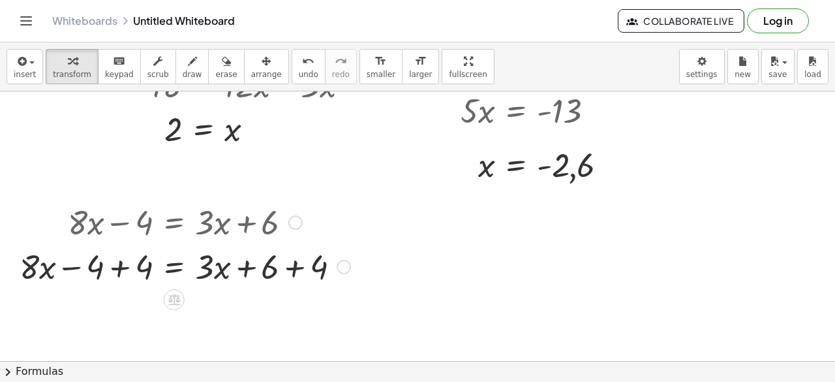
click at [295, 269] on div at bounding box center [185, 265] width 344 height 44
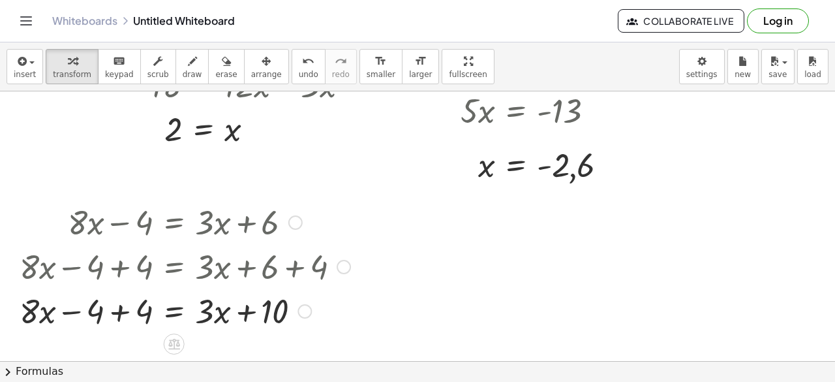
click at [122, 313] on div at bounding box center [185, 310] width 344 height 44
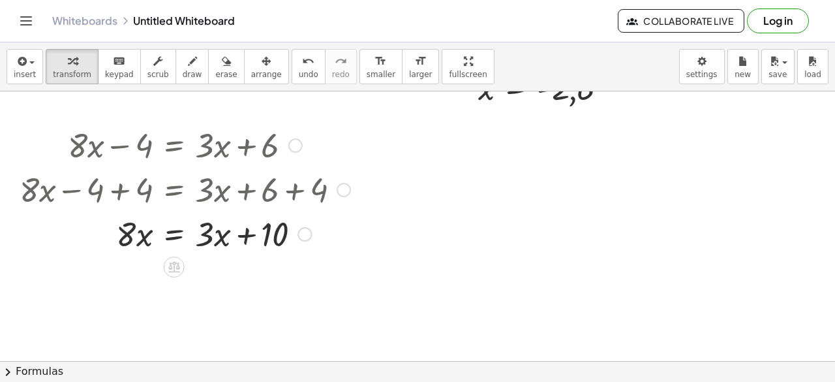
scroll to position [393, 0]
click at [211, 234] on div at bounding box center [185, 233] width 344 height 44
drag, startPoint x: 281, startPoint y: 232, endPoint x: 307, endPoint y: 227, distance: 26.0
click at [307, 227] on div at bounding box center [185, 233] width 344 height 44
drag, startPoint x: 208, startPoint y: 235, endPoint x: 312, endPoint y: 228, distance: 104.6
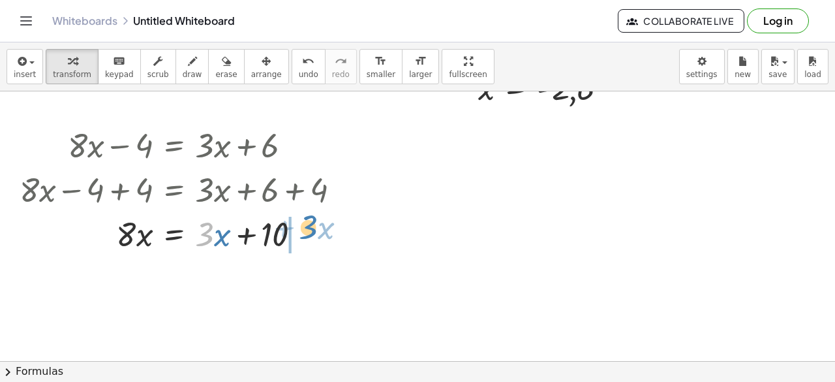
click at [312, 228] on div at bounding box center [185, 233] width 344 height 44
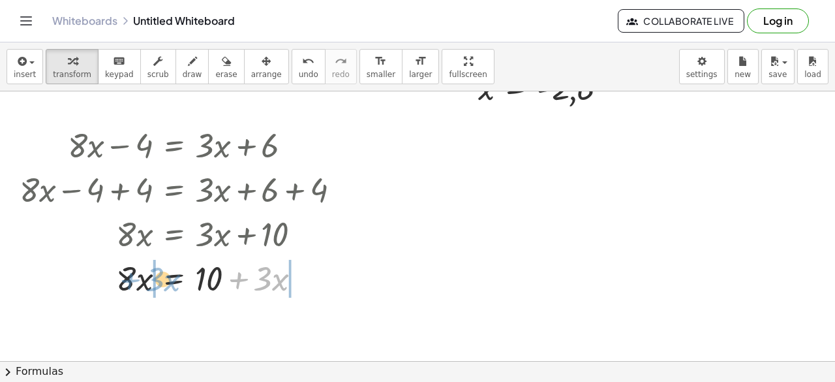
drag, startPoint x: 243, startPoint y: 274, endPoint x: 136, endPoint y: 276, distance: 106.3
click at [136, 276] on div at bounding box center [185, 277] width 344 height 44
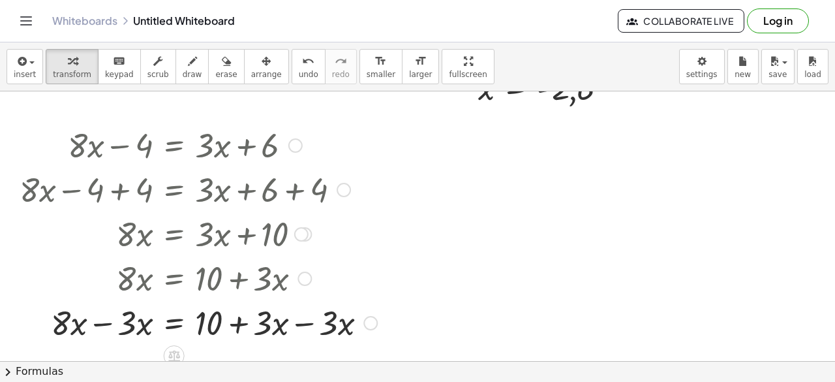
click at [104, 323] on div at bounding box center [198, 321] width 370 height 44
click at [305, 323] on div at bounding box center [198, 321] width 370 height 44
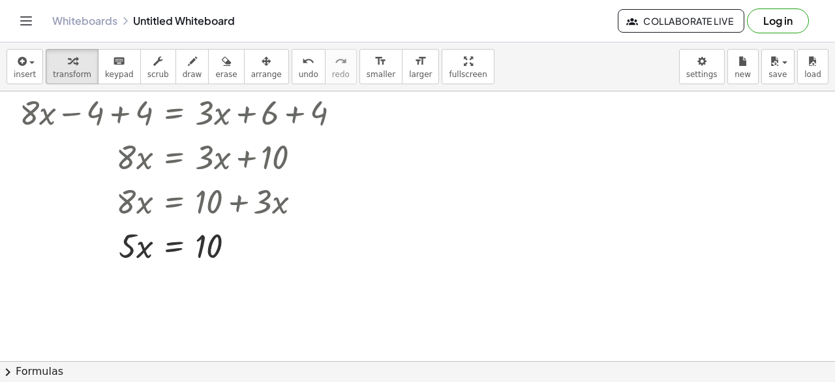
scroll to position [474, 0]
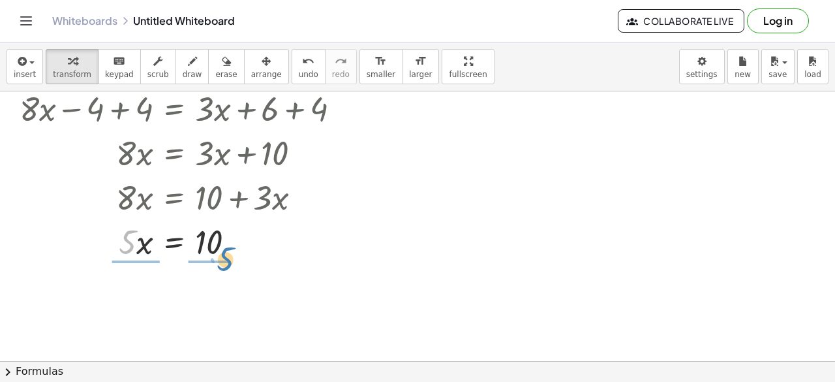
drag, startPoint x: 125, startPoint y: 241, endPoint x: 220, endPoint y: 258, distance: 97.4
click at [220, 258] on div at bounding box center [185, 240] width 344 height 44
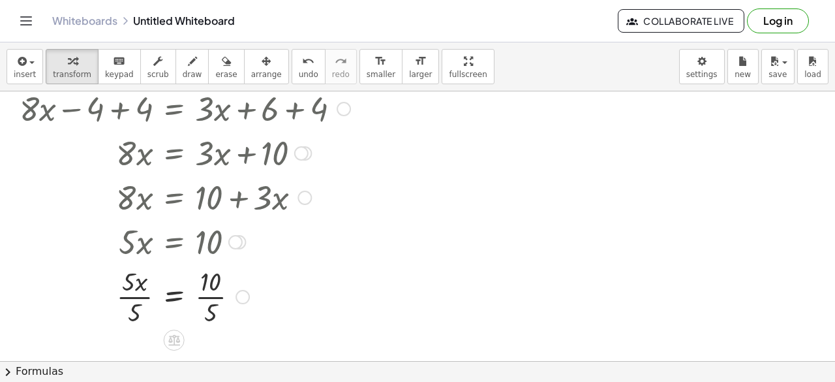
click at [140, 295] on div at bounding box center [185, 295] width 344 height 65
click at [201, 297] on div at bounding box center [185, 295] width 344 height 65
click at [201, 297] on div at bounding box center [185, 295] width 344 height 43
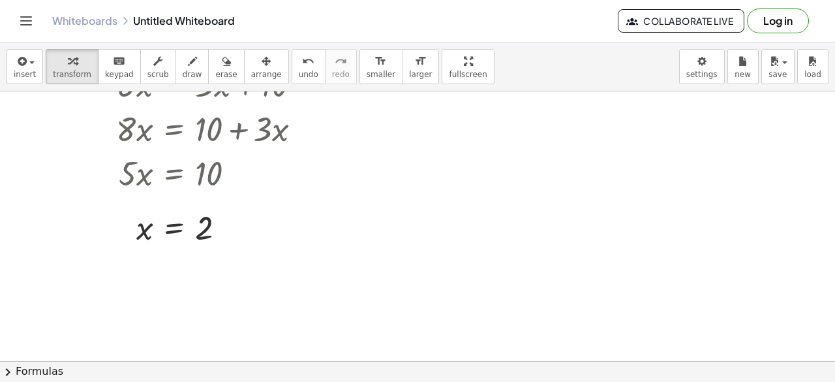
scroll to position [541, 0]
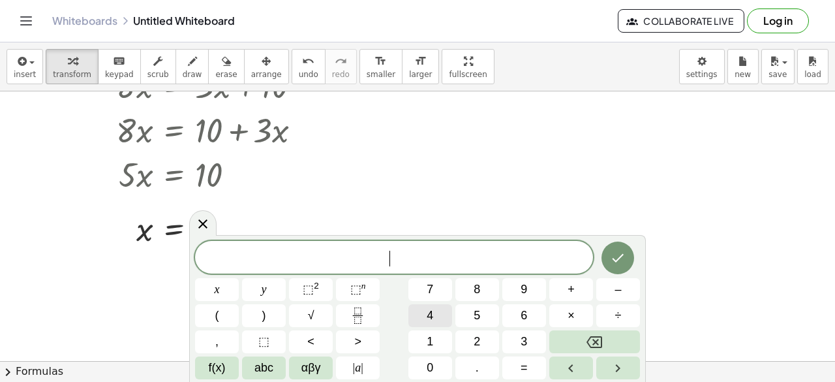
click at [438, 321] on button "4" at bounding box center [430, 315] width 44 height 23
click at [222, 315] on button "(" at bounding box center [217, 315] width 44 height 23
click at [468, 340] on button "2" at bounding box center [477, 341] width 44 height 23
click at [207, 286] on button "x" at bounding box center [217, 289] width 44 height 23
click at [615, 291] on span "–" at bounding box center [617, 289] width 7 height 18
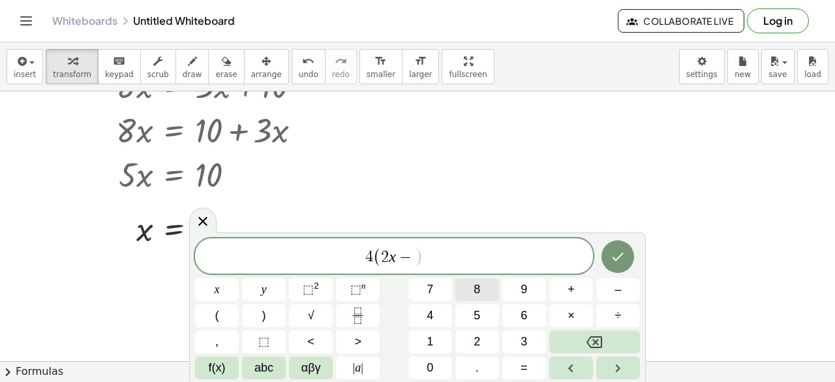
click at [489, 288] on button "8" at bounding box center [477, 289] width 44 height 23
click at [262, 311] on span ")" at bounding box center [264, 316] width 4 height 18
click at [520, 367] on button "=" at bounding box center [524, 367] width 44 height 23
click at [414, 314] on button "4" at bounding box center [430, 315] width 44 height 23
click at [217, 293] on span "x" at bounding box center [217, 289] width 5 height 18
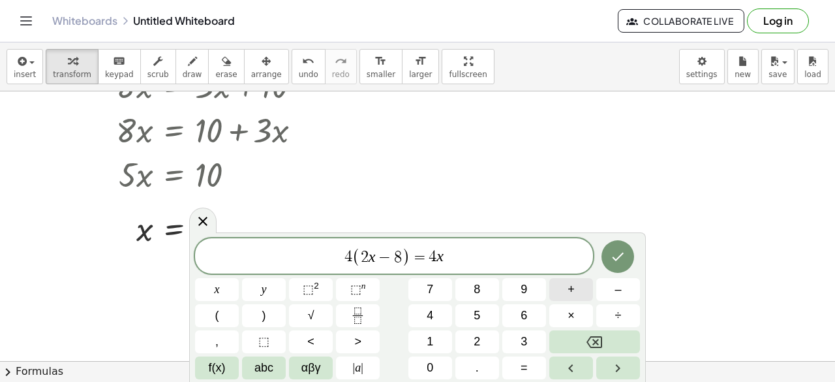
click at [573, 282] on span "+" at bounding box center [570, 289] width 7 height 18
click at [433, 316] on button "4" at bounding box center [430, 315] width 44 height 23
click at [607, 255] on button "Done" at bounding box center [617, 256] width 33 height 33
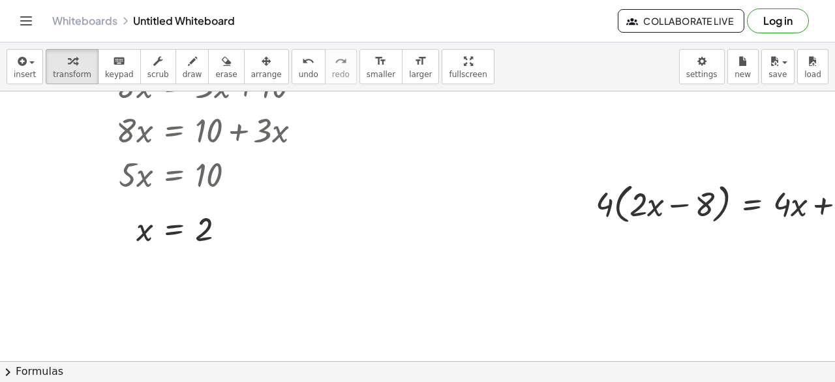
scroll to position [541, 67]
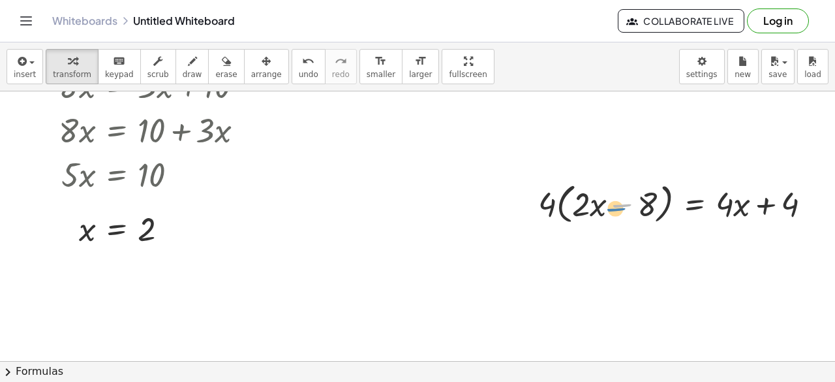
click at [622, 207] on div at bounding box center [680, 203] width 296 height 50
drag, startPoint x: 636, startPoint y: 203, endPoint x: 627, endPoint y: 211, distance: 11.1
click at [627, 211] on div at bounding box center [680, 203] width 296 height 50
drag, startPoint x: 609, startPoint y: 203, endPoint x: 586, endPoint y: 205, distance: 22.3
click at [586, 205] on div at bounding box center [680, 203] width 296 height 50
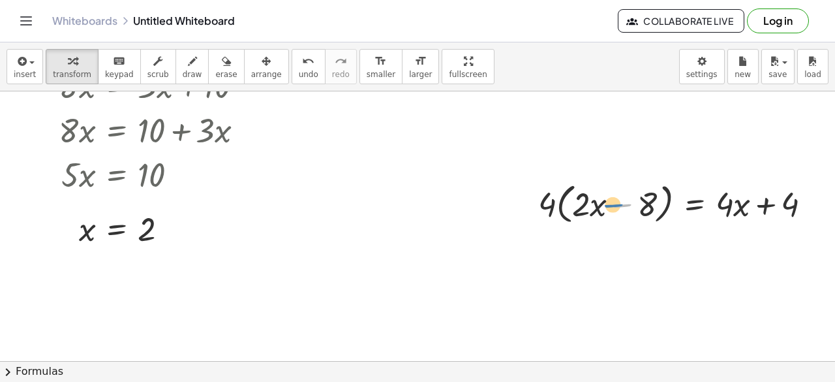
click at [607, 203] on div at bounding box center [680, 203] width 296 height 50
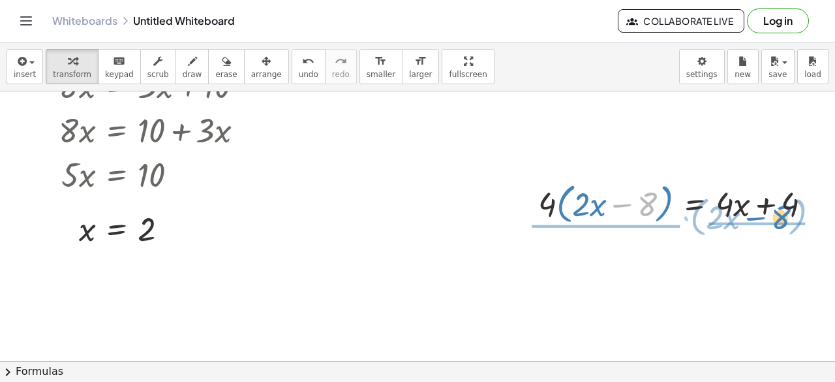
drag, startPoint x: 604, startPoint y: 202, endPoint x: 738, endPoint y: 215, distance: 135.0
click at [738, 215] on div at bounding box center [680, 203] width 296 height 50
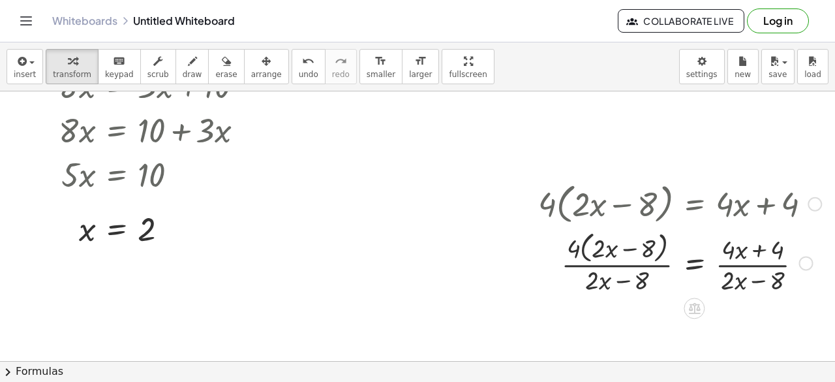
click at [739, 263] on div at bounding box center [680, 261] width 296 height 69
click at [631, 263] on div at bounding box center [680, 261] width 296 height 69
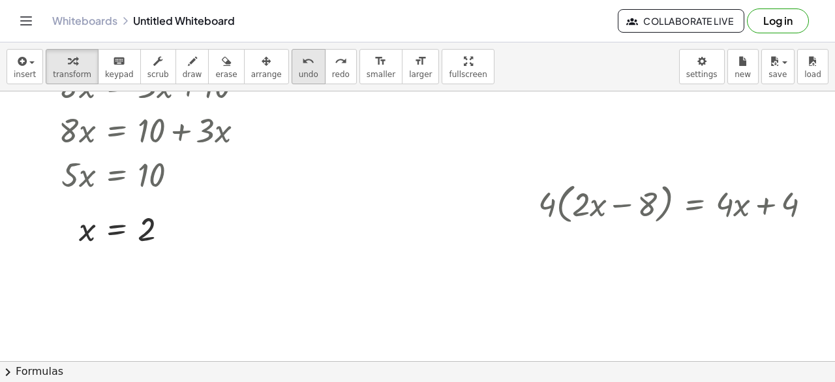
click at [292, 63] on button "undo undo" at bounding box center [309, 66] width 34 height 35
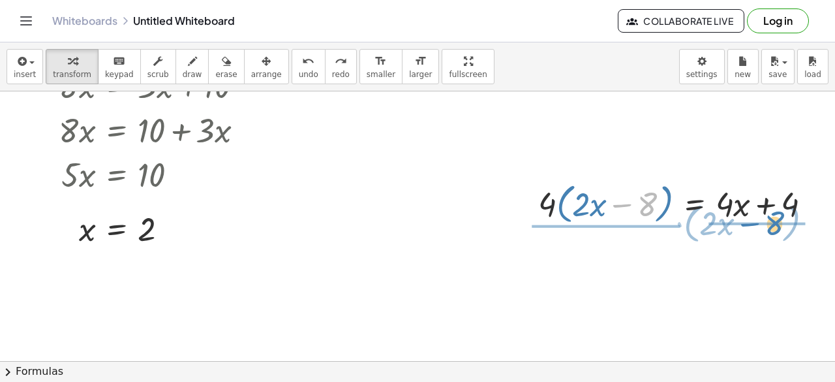
drag, startPoint x: 607, startPoint y: 201, endPoint x: 735, endPoint y: 220, distance: 129.3
click at [735, 220] on div at bounding box center [680, 203] width 296 height 50
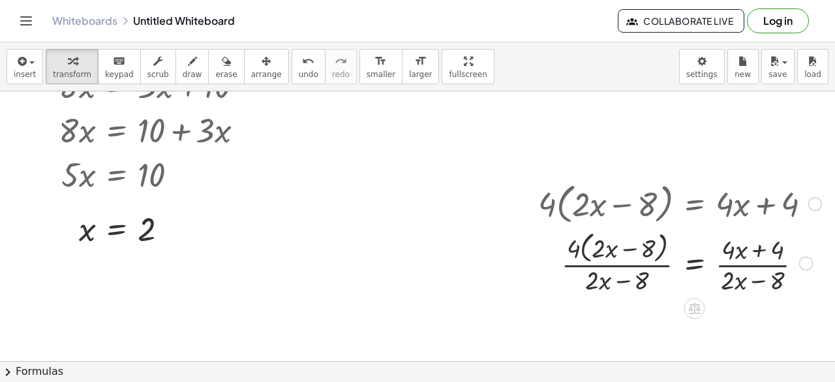
click at [624, 264] on div at bounding box center [680, 261] width 296 height 69
drag, startPoint x: 624, startPoint y: 264, endPoint x: 286, endPoint y: 252, distance: 338.7
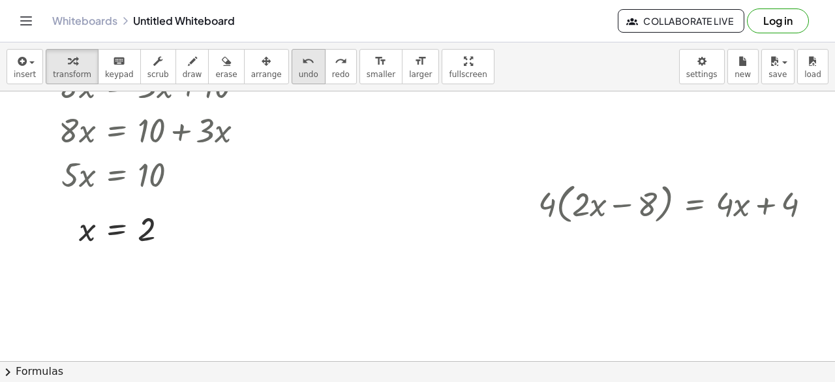
click at [292, 62] on button "undo undo" at bounding box center [309, 66] width 34 height 35
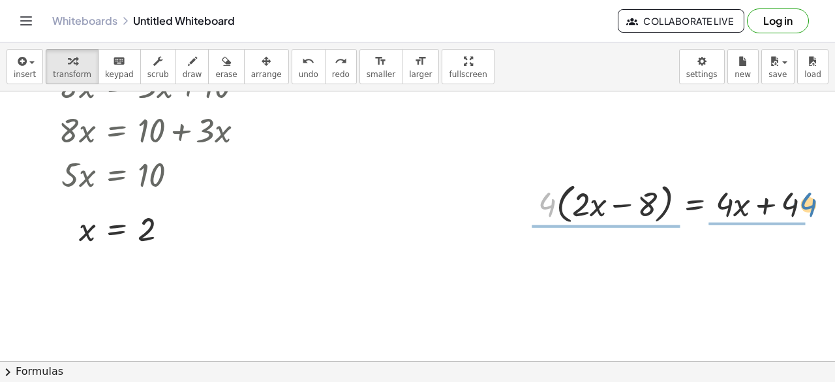
drag, startPoint x: 530, startPoint y: 198, endPoint x: 793, endPoint y: 199, distance: 263.5
click at [793, 199] on div at bounding box center [680, 203] width 296 height 50
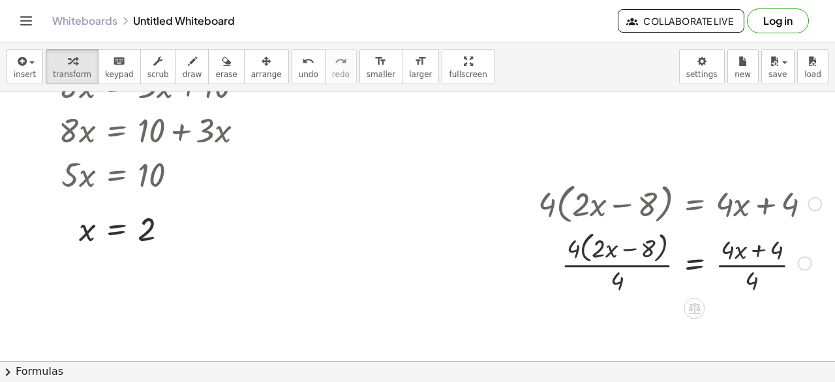
click at [745, 264] on div at bounding box center [680, 261] width 296 height 69
click at [631, 266] on div at bounding box center [680, 261] width 296 height 69
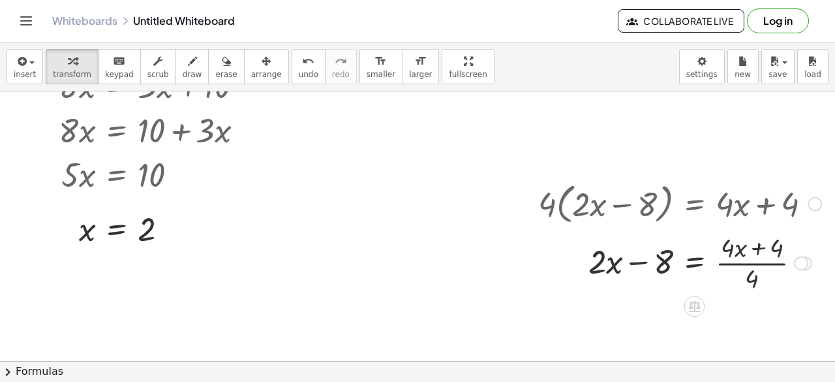
click at [737, 262] on div at bounding box center [680, 261] width 296 height 65
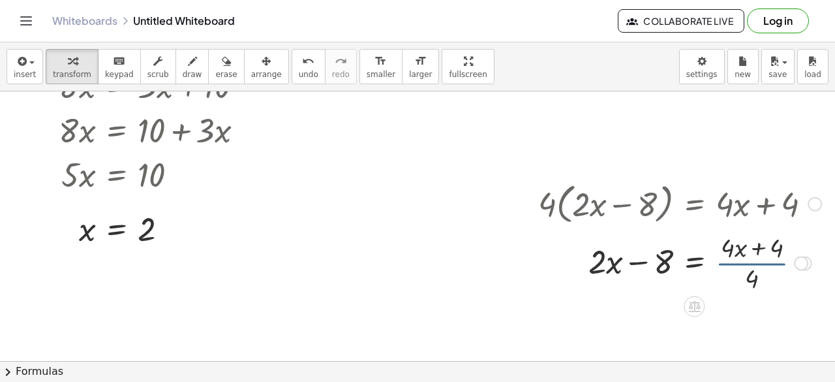
click at [737, 262] on div at bounding box center [680, 261] width 296 height 65
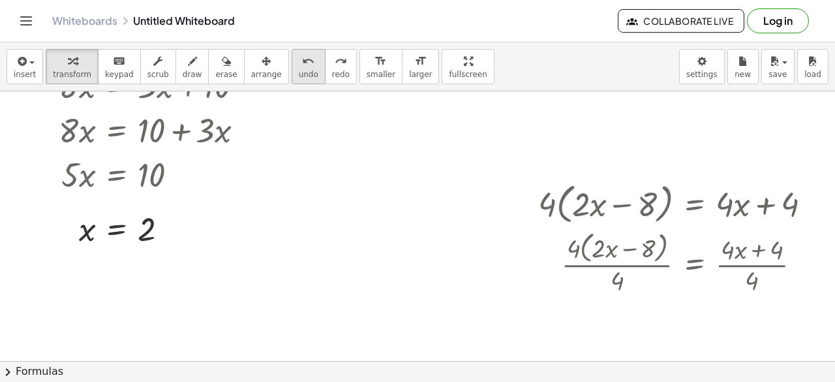
click at [299, 63] on div "undo" at bounding box center [309, 61] width 20 height 16
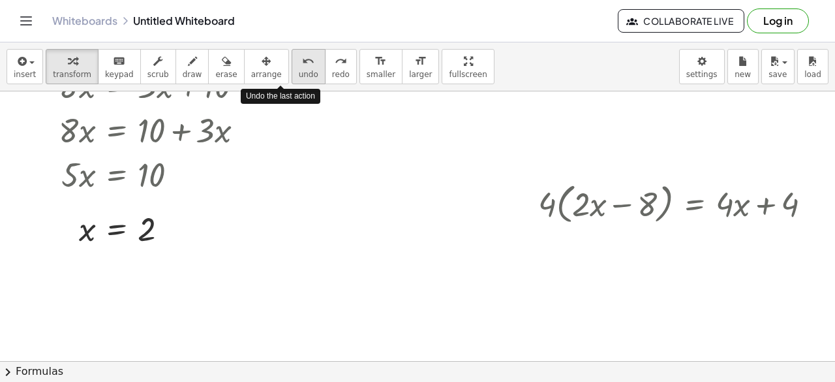
click at [299, 63] on div "undo" at bounding box center [309, 61] width 20 height 16
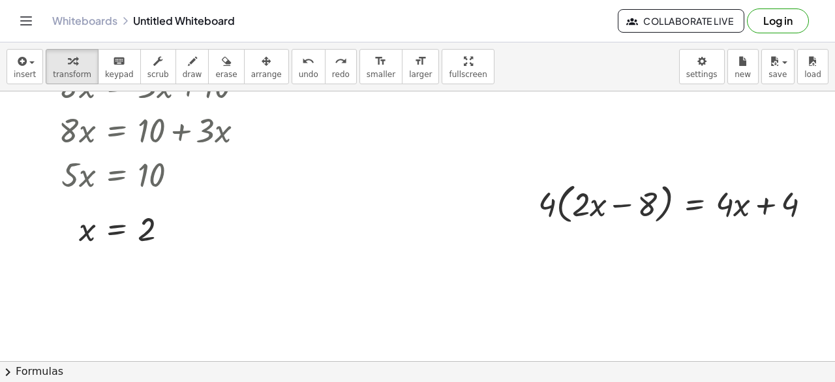
scroll to position [557, 67]
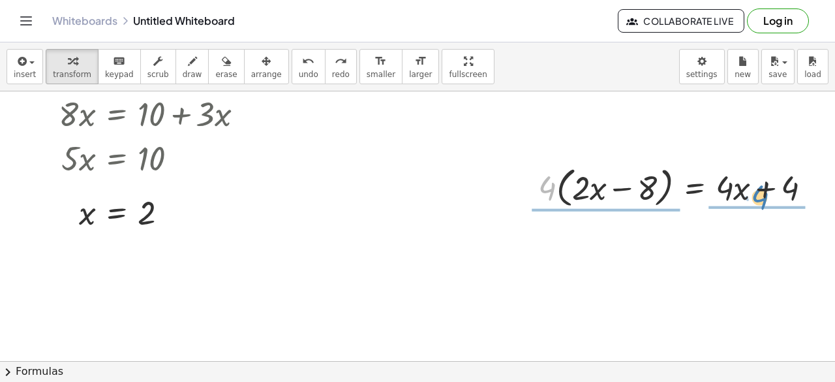
drag, startPoint x: 537, startPoint y: 181, endPoint x: 800, endPoint y: 175, distance: 262.9
click at [800, 175] on div at bounding box center [680, 187] width 296 height 50
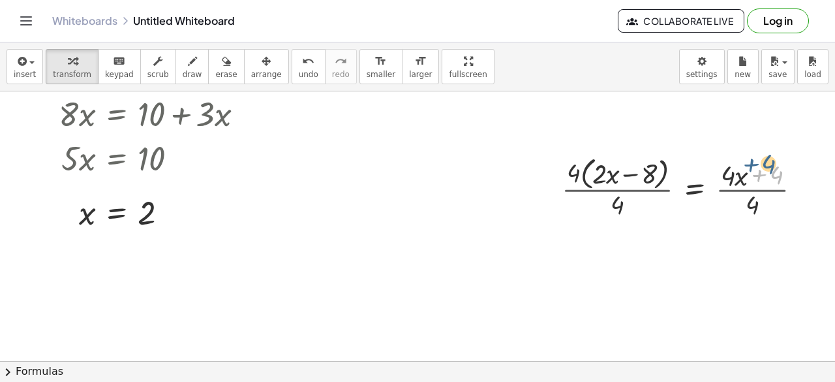
drag, startPoint x: 800, startPoint y: 175, endPoint x: 792, endPoint y: 164, distance: 14.0
click at [792, 164] on div at bounding box center [686, 186] width 263 height 69
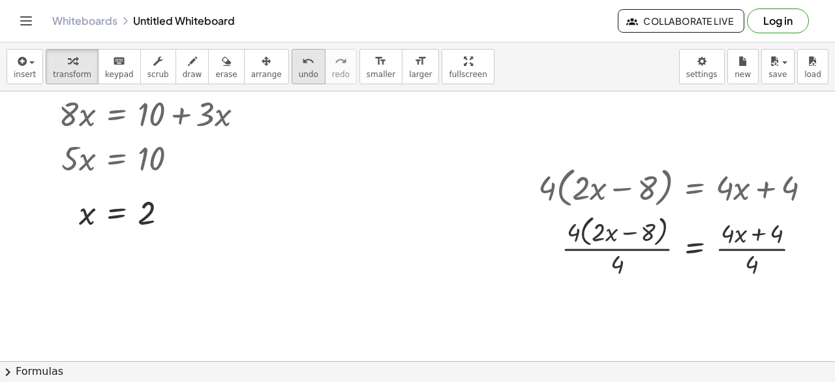
click at [299, 59] on div "undo" at bounding box center [309, 61] width 20 height 16
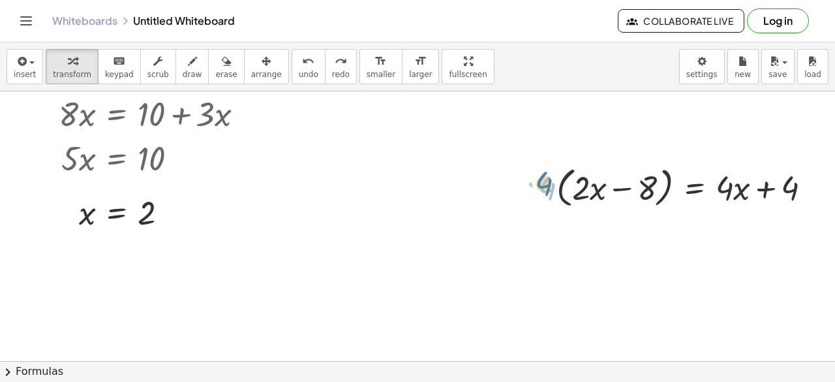
click at [535, 175] on div at bounding box center [680, 187] width 296 height 50
drag, startPoint x: 755, startPoint y: 185, endPoint x: 500, endPoint y: 180, distance: 255.1
click at [500, 180] on div "+ · 8 · x + 19 = + · 3 · x + 6 Go back to this line Copy line as LaTeX Copy der…" at bounding box center [389, 75] width 892 height 1082
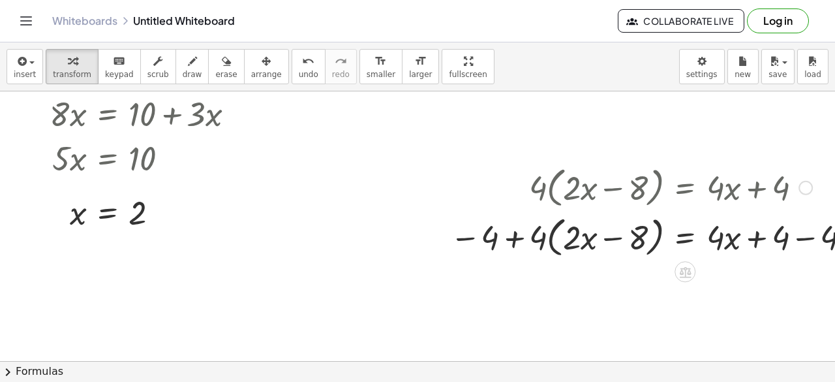
click at [515, 239] on div at bounding box center [652, 236] width 418 height 50
click at [472, 236] on div at bounding box center [652, 236] width 418 height 50
click at [513, 235] on div at bounding box center [652, 236] width 418 height 50
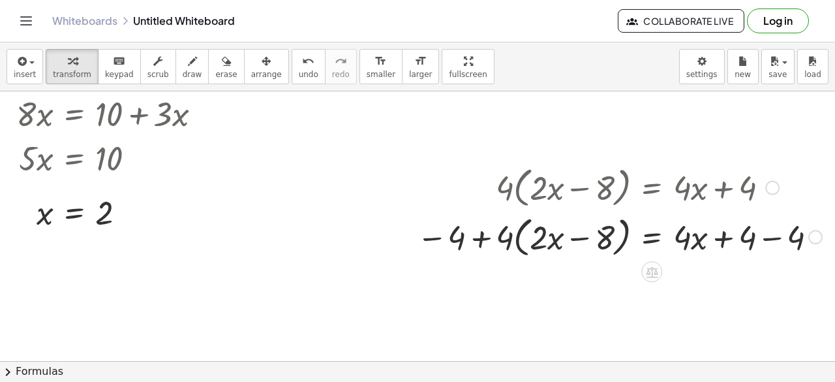
click at [757, 239] on div at bounding box center [619, 236] width 418 height 50
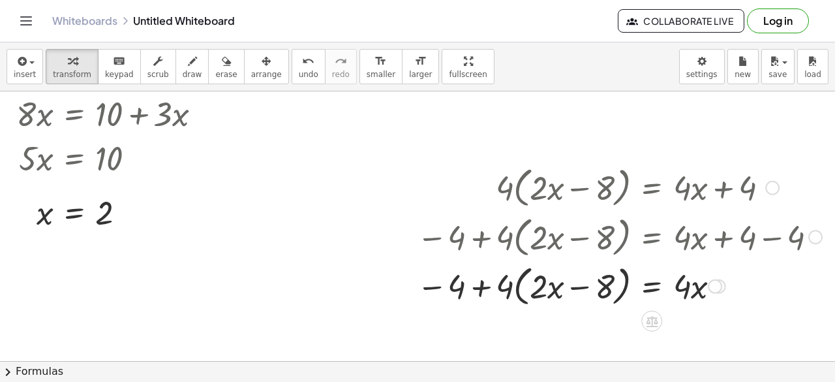
click at [468, 290] on div at bounding box center [619, 285] width 418 height 50
click at [424, 288] on div at bounding box center [619, 285] width 418 height 50
drag, startPoint x: 567, startPoint y: 284, endPoint x: 466, endPoint y: 286, distance: 101.1
click at [466, 286] on div at bounding box center [619, 285] width 418 height 50
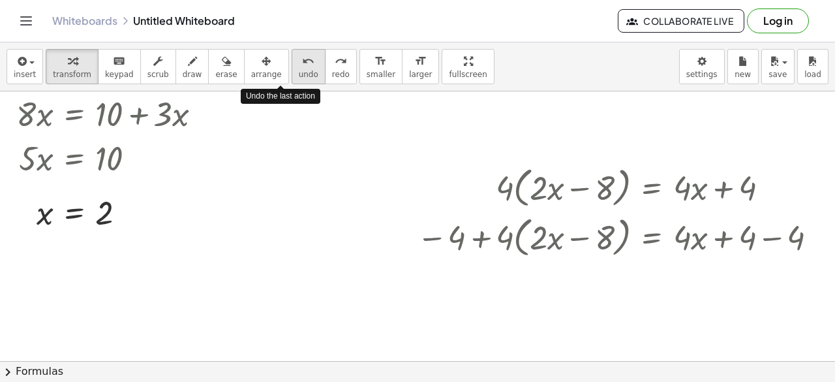
click at [302, 58] on icon "undo" at bounding box center [308, 61] width 12 height 16
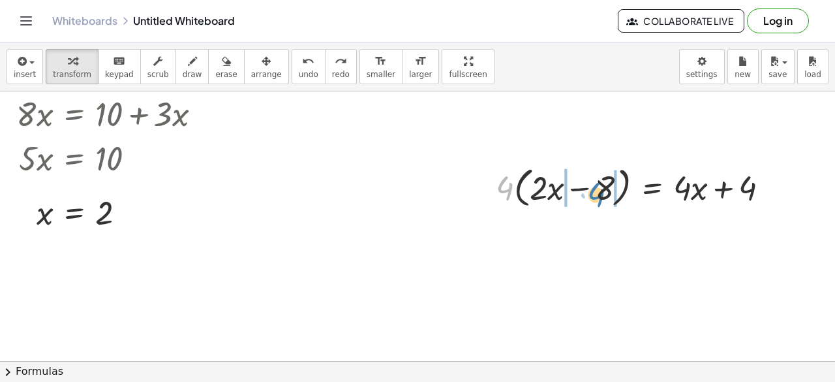
drag, startPoint x: 493, startPoint y: 191, endPoint x: 584, endPoint y: 198, distance: 91.5
click at [584, 198] on div at bounding box center [637, 187] width 296 height 50
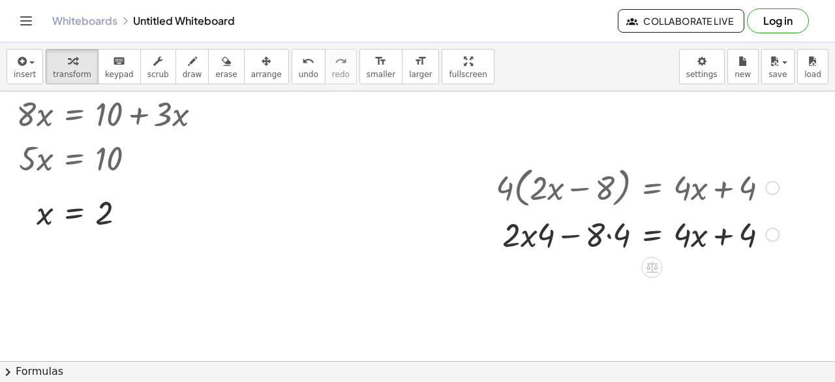
click at [560, 233] on div at bounding box center [637, 233] width 296 height 44
click at [600, 233] on div at bounding box center [637, 233] width 296 height 44
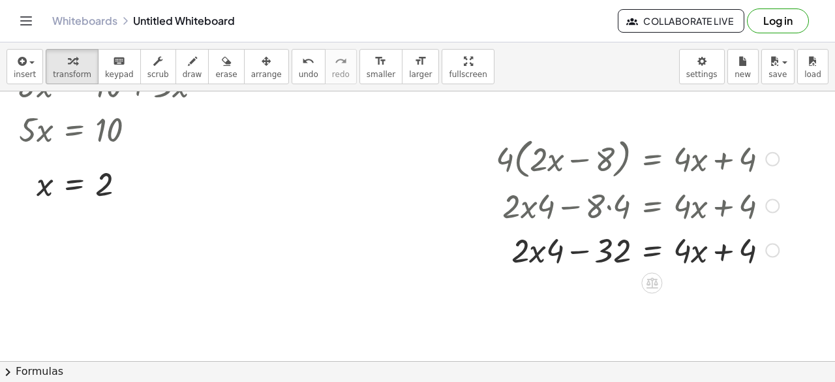
scroll to position [590, 110]
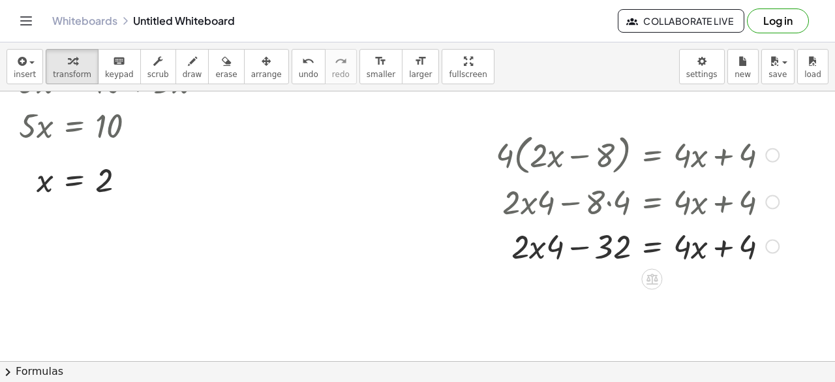
click at [525, 248] on div at bounding box center [637, 244] width 296 height 44
click at [531, 247] on div at bounding box center [637, 244] width 296 height 44
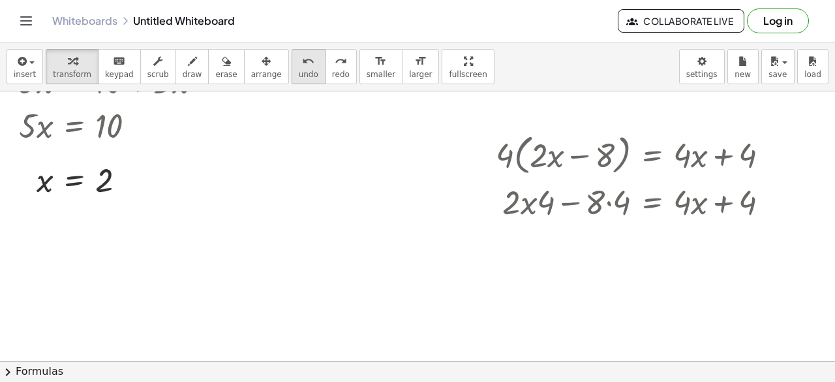
click at [302, 63] on icon "undo" at bounding box center [308, 61] width 12 height 16
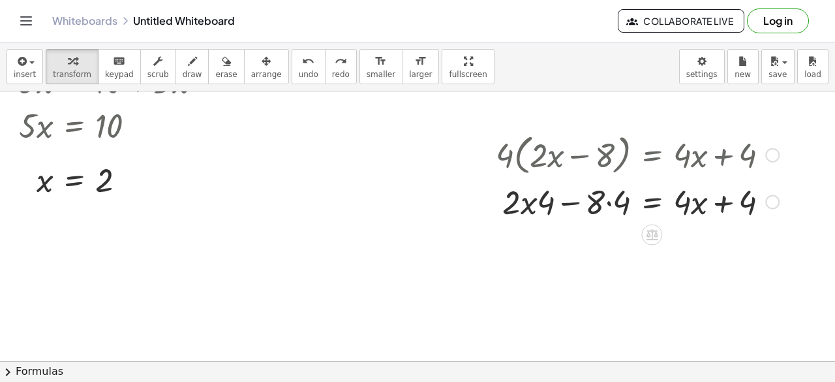
click at [510, 218] on div at bounding box center [633, 200] width 305 height 44
click at [516, 213] on div at bounding box center [633, 200] width 305 height 44
click at [561, 200] on div at bounding box center [633, 200] width 305 height 44
click at [599, 203] on div at bounding box center [633, 200] width 305 height 44
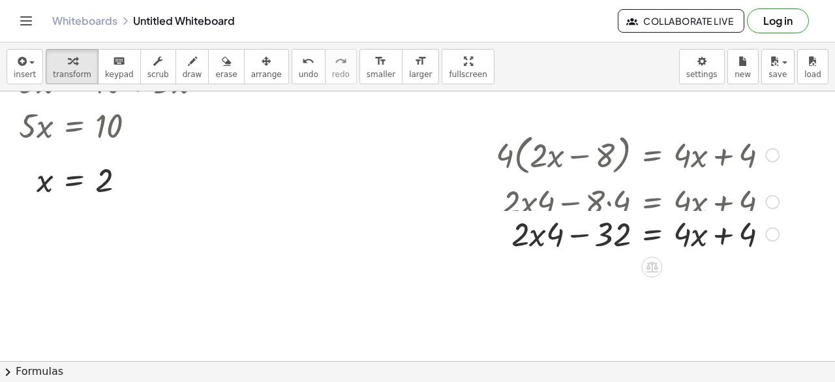
click at [527, 207] on div at bounding box center [633, 200] width 305 height 44
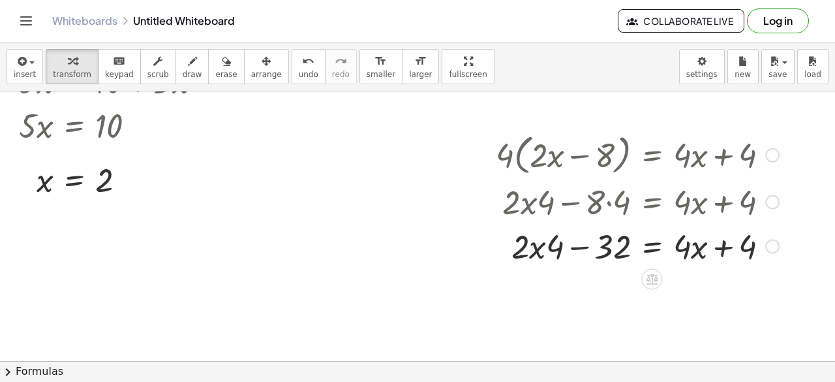
click at [535, 239] on div at bounding box center [637, 244] width 296 height 44
click at [502, 247] on div at bounding box center [637, 244] width 296 height 44
click at [522, 247] on div at bounding box center [637, 244] width 296 height 44
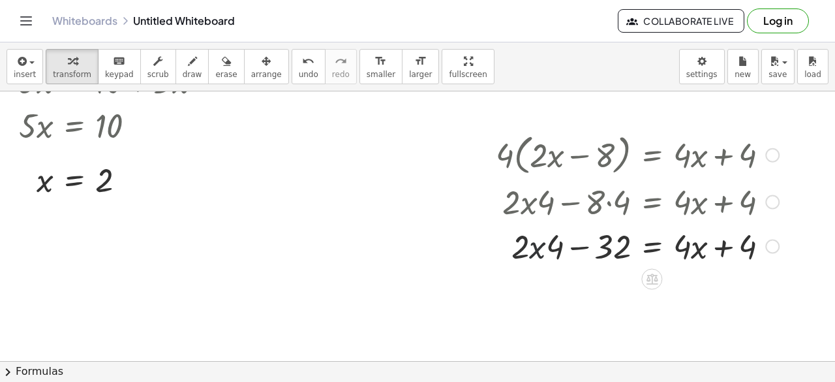
click at [522, 247] on div at bounding box center [637, 244] width 296 height 44
drag, startPoint x: 505, startPoint y: 244, endPoint x: 748, endPoint y: 245, distance: 242.6
click at [748, 245] on div at bounding box center [637, 244] width 296 height 44
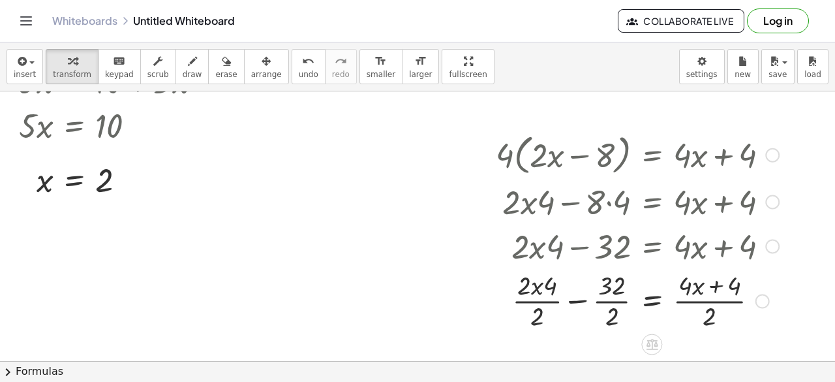
click at [709, 299] on div at bounding box center [637, 299] width 296 height 65
click at [292, 64] on button "undo undo" at bounding box center [309, 66] width 34 height 35
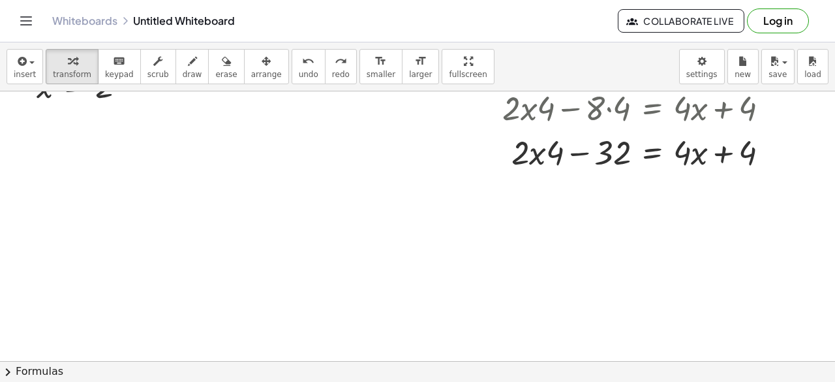
scroll to position [685, 110]
drag, startPoint x: 719, startPoint y: 147, endPoint x: 615, endPoint y: 146, distance: 103.7
click at [615, 146] on div at bounding box center [642, 149] width 308 height 44
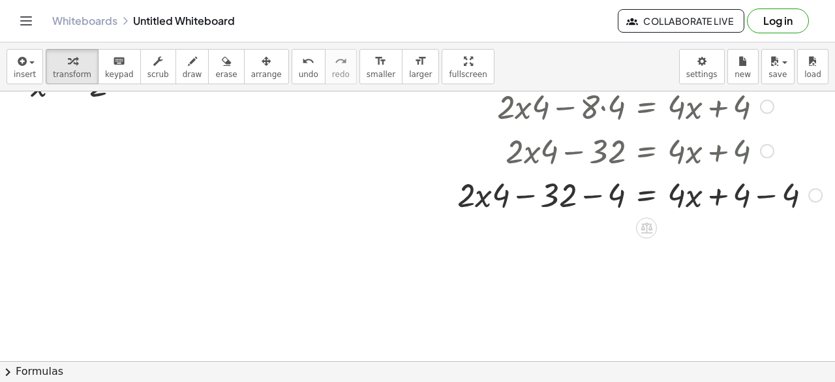
click at [590, 153] on div at bounding box center [640, 149] width 378 height 44
click at [591, 192] on div at bounding box center [640, 194] width 378 height 44
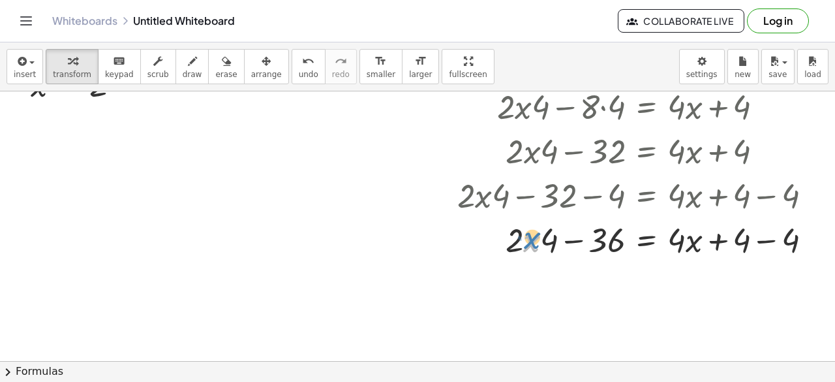
click at [524, 235] on div at bounding box center [640, 238] width 378 height 44
drag, startPoint x: 514, startPoint y: 235, endPoint x: 554, endPoint y: 231, distance: 40.0
click at [554, 231] on div at bounding box center [640, 238] width 378 height 44
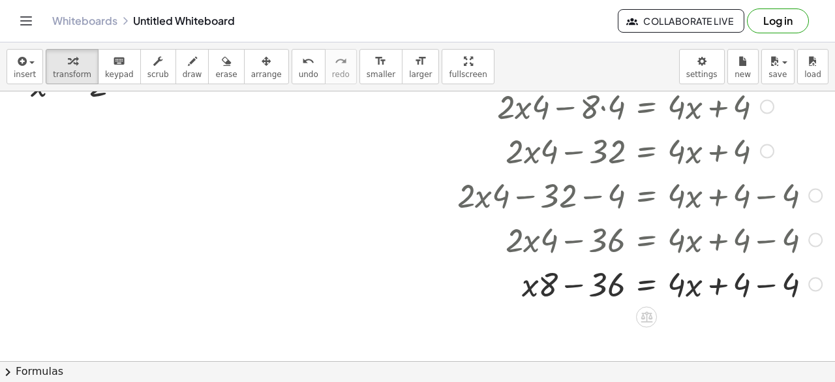
click at [755, 286] on div at bounding box center [640, 282] width 378 height 44
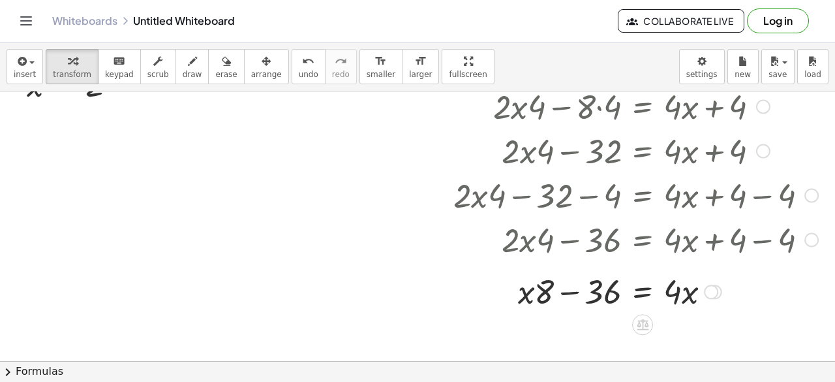
drag, startPoint x: 669, startPoint y: 299, endPoint x: 626, endPoint y: 299, distance: 42.4
click at [642, 59] on div "· 4 · ( + · 2 · x − 8 ) = + · 4 · x + 4 + · 2 · x · 4 − · 8 · 4 = + · 4 · x + 4…" at bounding box center [642, 59] width 0 height 0
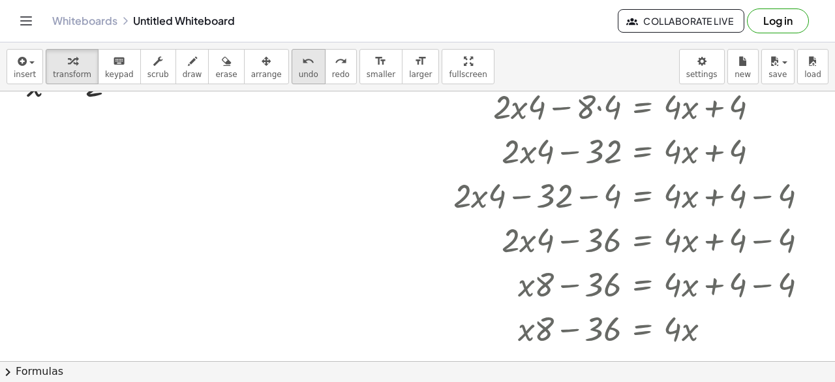
click at [302, 67] on icon "undo" at bounding box center [308, 61] width 12 height 16
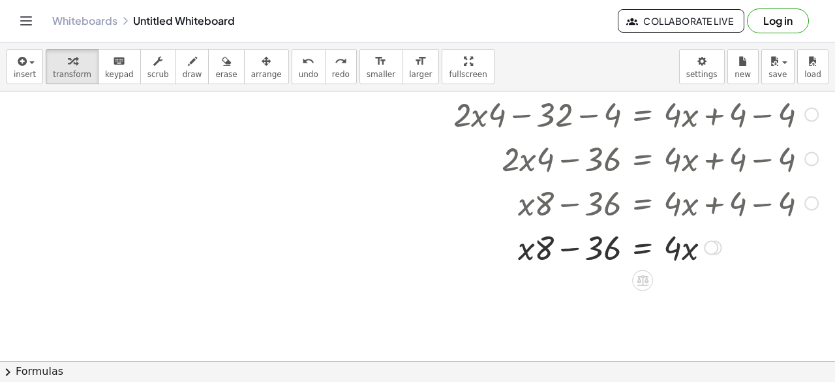
scroll to position [767, 110]
drag, startPoint x: 531, startPoint y: 247, endPoint x: 539, endPoint y: 241, distance: 10.3
click at [539, 241] on div at bounding box center [627, 244] width 391 height 44
drag, startPoint x: 579, startPoint y: 245, endPoint x: 490, endPoint y: 246, distance: 88.7
click at [490, 246] on div at bounding box center [627, 244] width 391 height 44
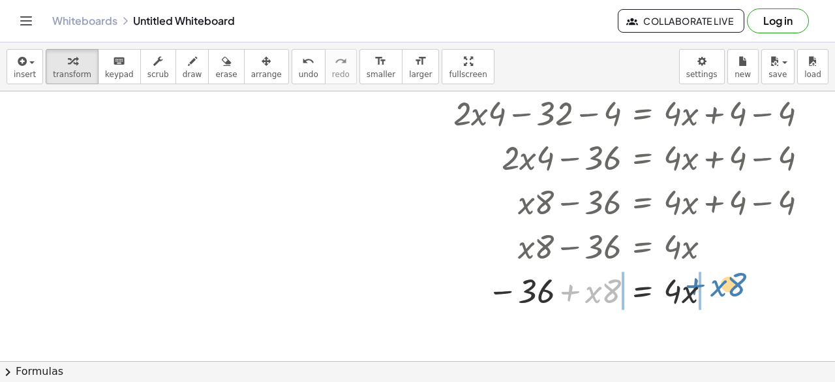
drag, startPoint x: 569, startPoint y: 293, endPoint x: 694, endPoint y: 286, distance: 125.4
click at [694, 286] on div at bounding box center [636, 289] width 378 height 44
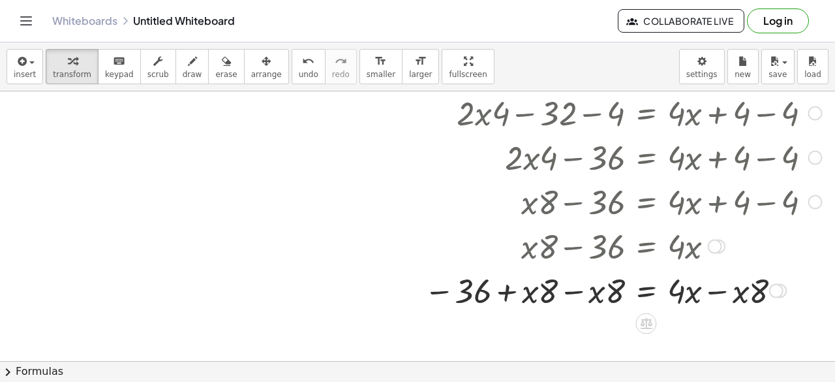
click at [711, 296] on div at bounding box center [622, 289] width 411 height 44
click at [575, 290] on div at bounding box center [622, 289] width 411 height 44
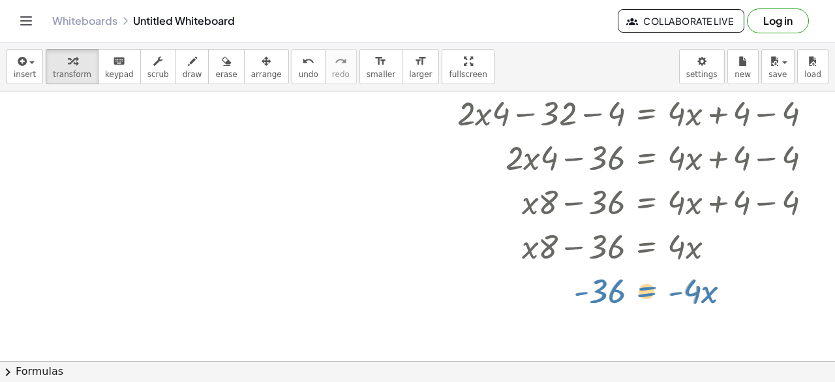
click at [660, 293] on div at bounding box center [640, 289] width 378 height 44
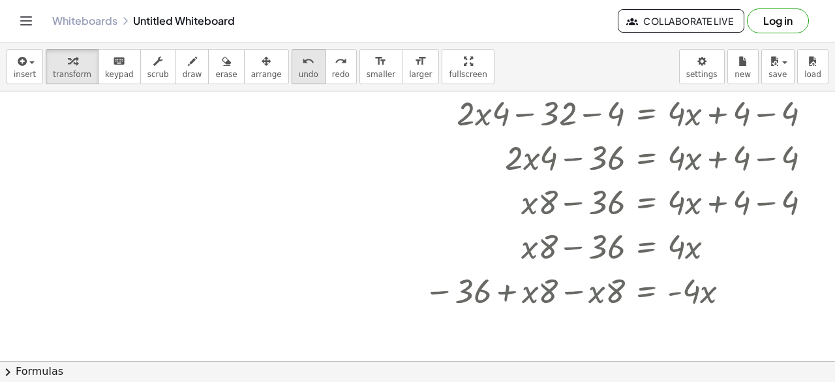
click at [299, 71] on span "undo" at bounding box center [309, 74] width 20 height 9
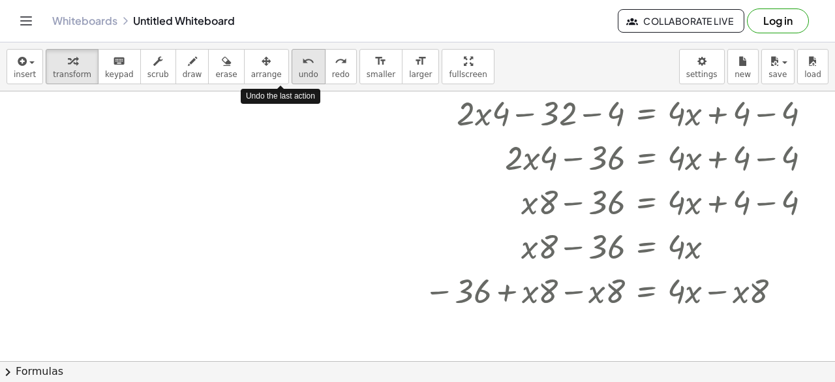
click at [299, 71] on span "undo" at bounding box center [309, 74] width 20 height 9
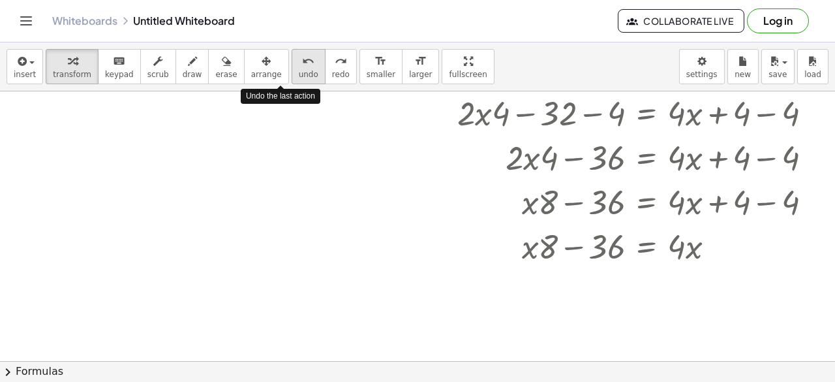
click at [299, 71] on span "undo" at bounding box center [309, 74] width 20 height 9
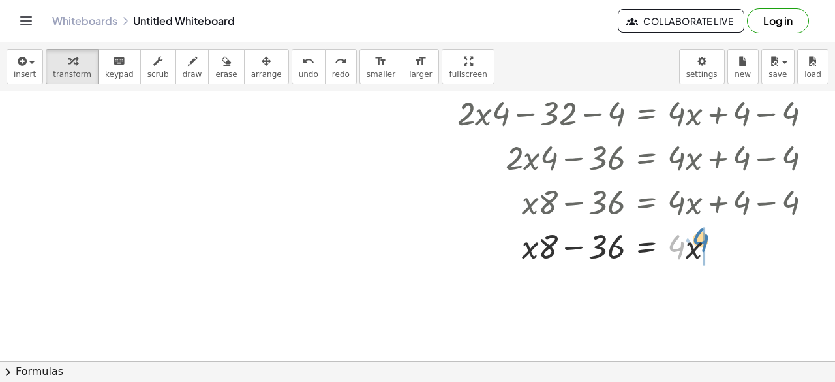
drag, startPoint x: 681, startPoint y: 250, endPoint x: 708, endPoint y: 244, distance: 28.2
click at [708, 244] on div at bounding box center [640, 244] width 378 height 44
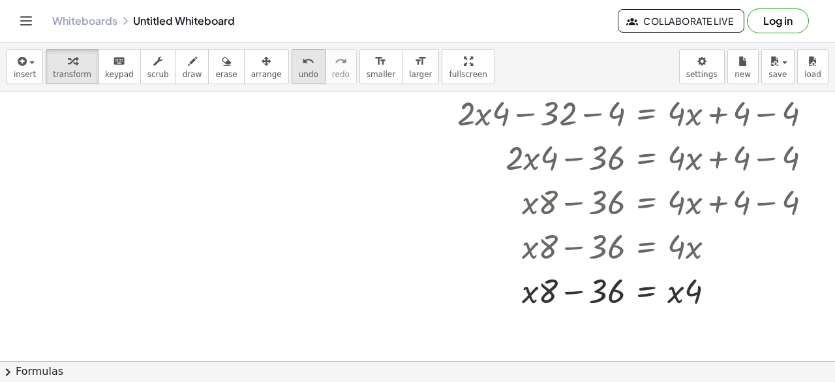
click at [299, 74] on span "undo" at bounding box center [309, 74] width 20 height 9
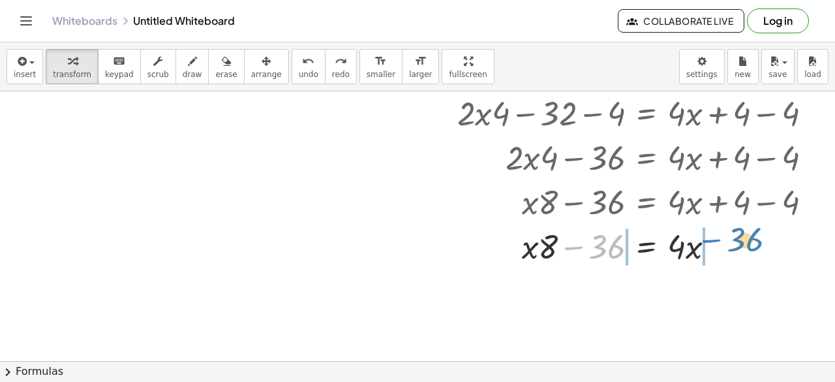
drag, startPoint x: 570, startPoint y: 242, endPoint x: 704, endPoint y: 233, distance: 134.7
click at [704, 233] on div at bounding box center [640, 244] width 378 height 44
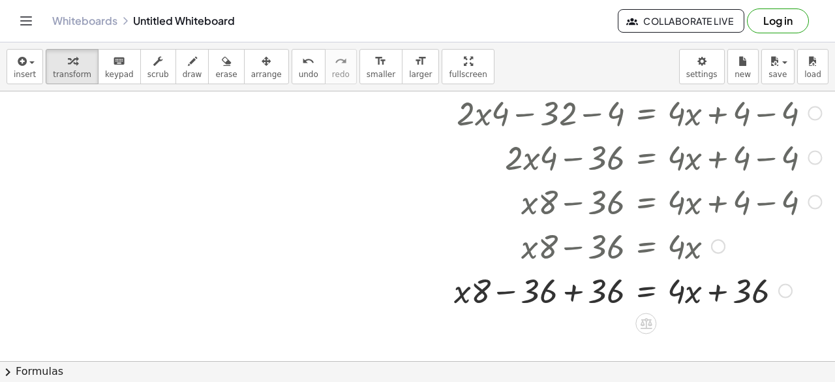
click at [570, 290] on div at bounding box center [637, 289] width 380 height 44
click at [744, 280] on div at bounding box center [640, 289] width 378 height 44
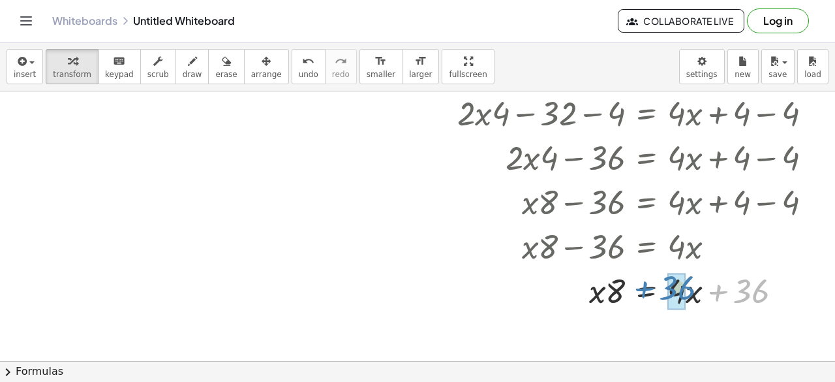
drag, startPoint x: 738, startPoint y: 289, endPoint x: 666, endPoint y: 286, distance: 72.4
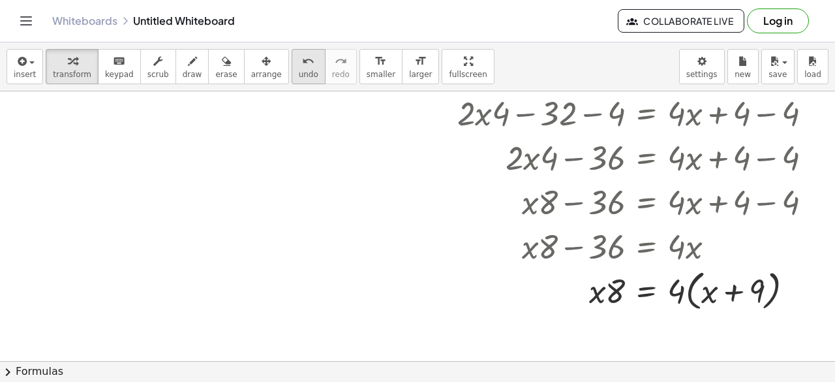
click at [299, 78] on span "undo" at bounding box center [309, 74] width 20 height 9
click at [747, 284] on div at bounding box center [637, 289] width 373 height 44
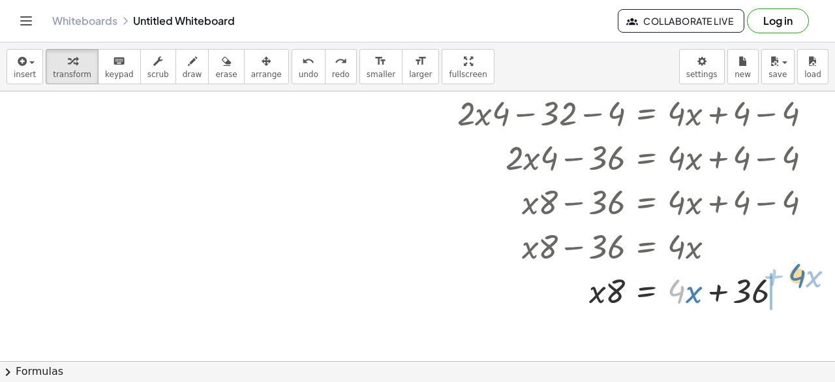
drag, startPoint x: 680, startPoint y: 294, endPoint x: 800, endPoint y: 278, distance: 121.0
click at [800, 278] on div at bounding box center [637, 289] width 373 height 44
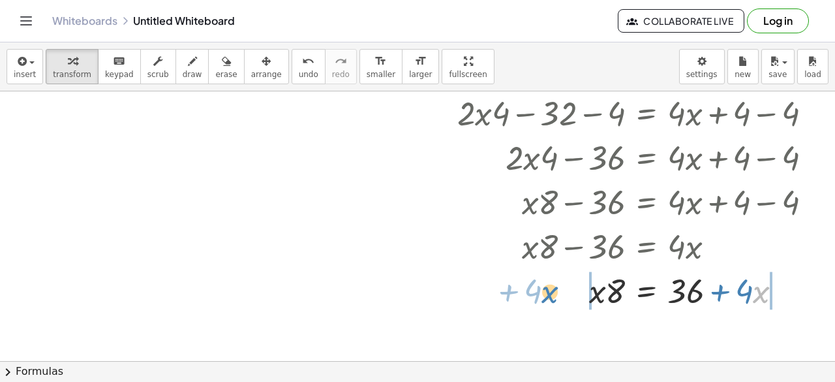
drag, startPoint x: 749, startPoint y: 293, endPoint x: 540, endPoint y: 293, distance: 208.7
click at [540, 293] on div at bounding box center [637, 289] width 373 height 44
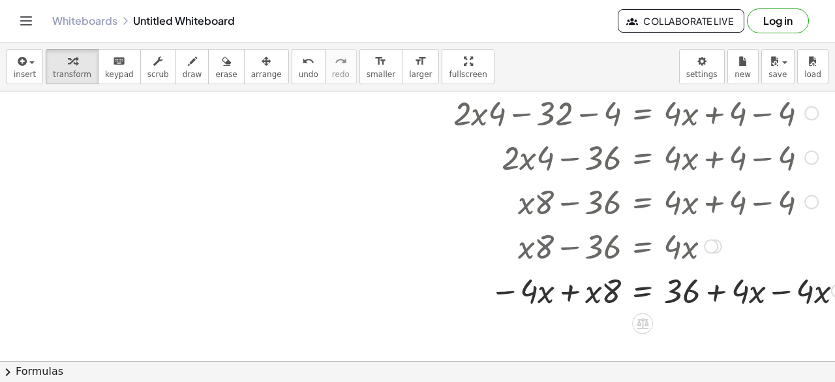
click at [573, 293] on div at bounding box center [651, 289] width 408 height 44
click at [772, 295] on div at bounding box center [653, 289] width 413 height 44
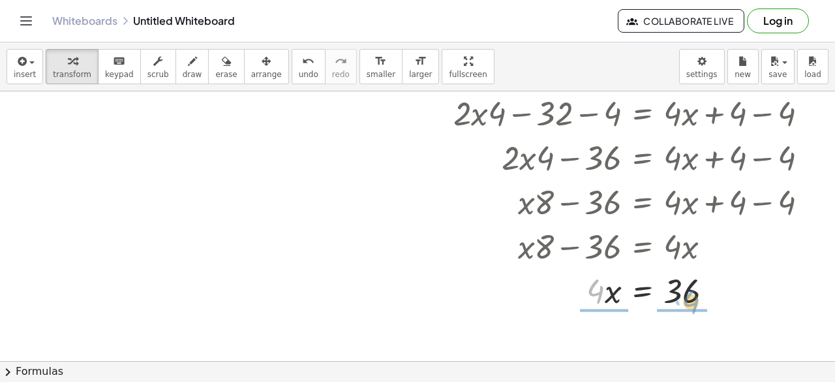
drag, startPoint x: 591, startPoint y: 294, endPoint x: 686, endPoint y: 305, distance: 95.8
click at [686, 305] on div at bounding box center [636, 289] width 378 height 44
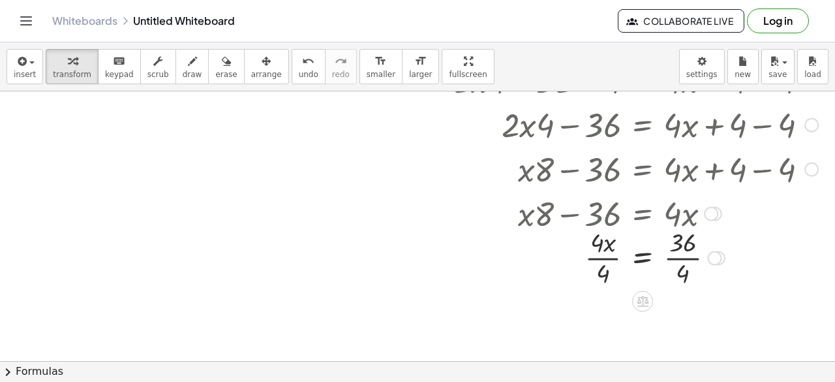
click at [682, 255] on div at bounding box center [636, 256] width 378 height 65
click at [610, 259] on div at bounding box center [636, 256] width 378 height 65
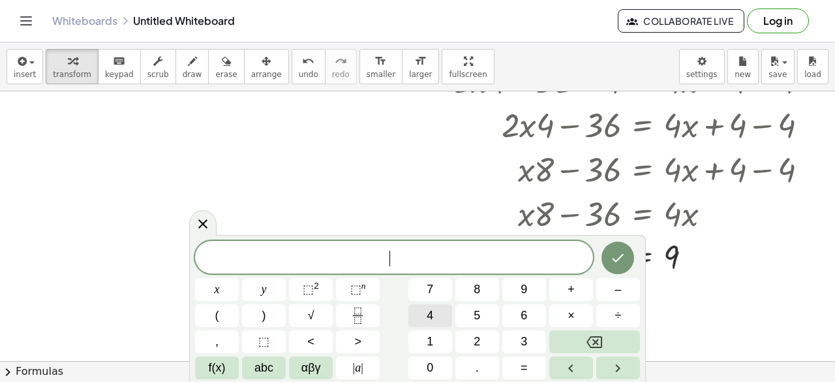
click at [428, 318] on span "4" at bounding box center [430, 316] width 7 height 18
click at [577, 314] on button "×" at bounding box center [571, 315] width 44 height 23
click at [510, 317] on button "6" at bounding box center [524, 315] width 44 height 23
click at [466, 311] on button "5" at bounding box center [477, 315] width 44 height 23
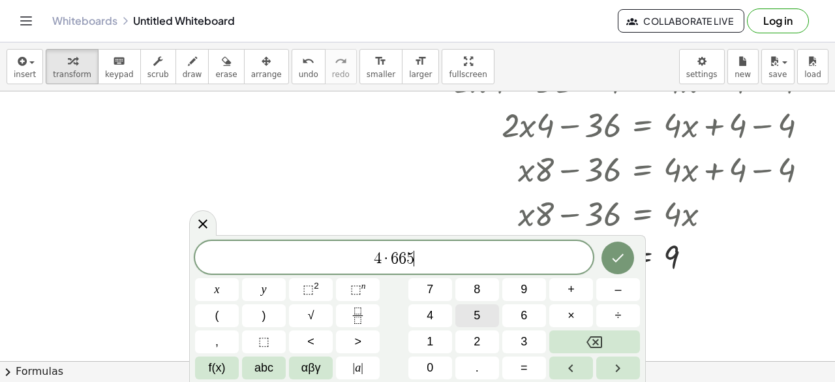
click at [466, 311] on button "5" at bounding box center [477, 315] width 44 height 23
click at [446, 322] on button "4" at bounding box center [430, 315] width 44 height 23
click at [479, 316] on span "5" at bounding box center [477, 316] width 7 height 18
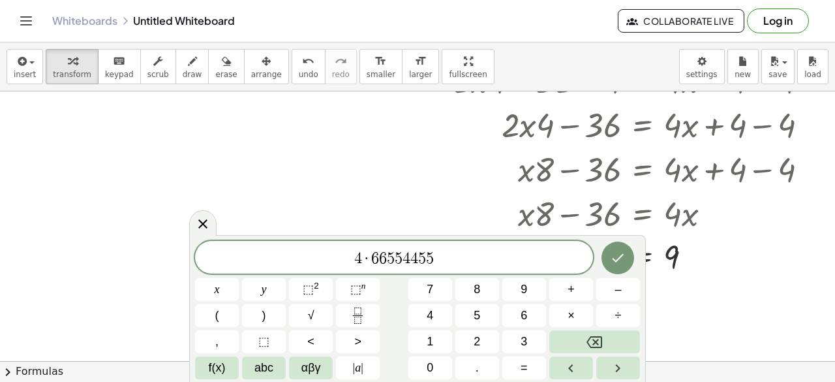
click at [502, 278] on div "9" at bounding box center [524, 289] width 44 height 23
click at [494, 289] on button "8" at bounding box center [477, 289] width 44 height 23
click at [605, 252] on button "Done" at bounding box center [617, 257] width 33 height 33
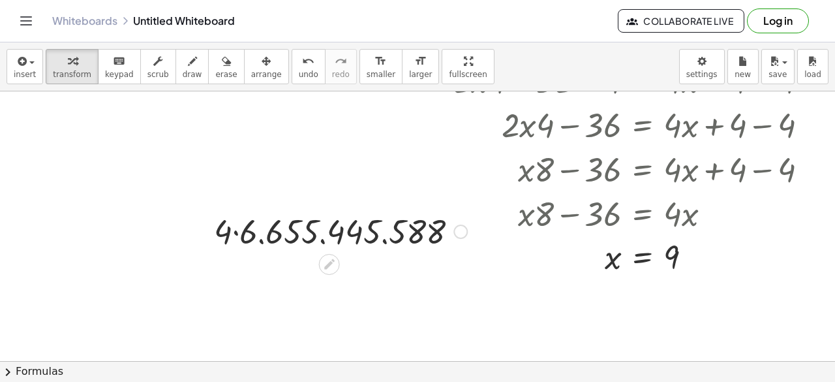
click at [232, 230] on div at bounding box center [340, 230] width 266 height 44
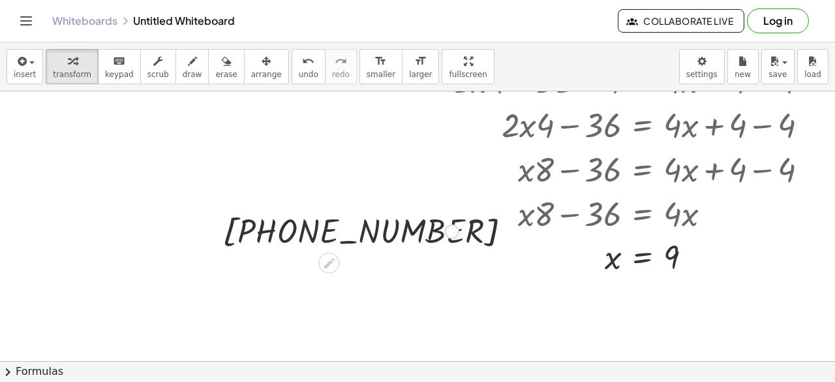
click at [260, 237] on div at bounding box center [340, 230] width 249 height 43
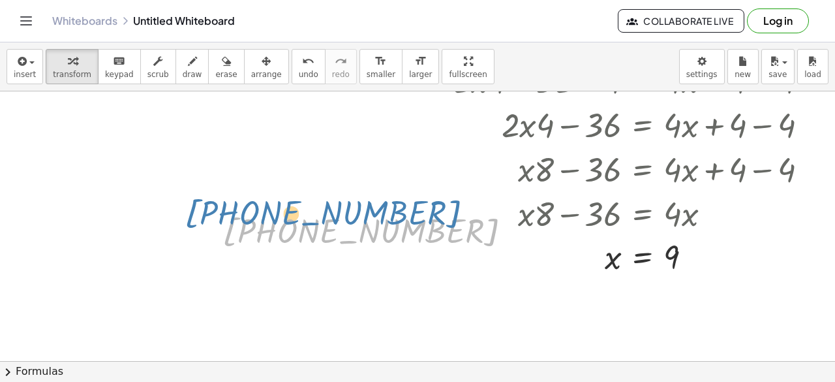
drag, startPoint x: 337, startPoint y: 239, endPoint x: 299, endPoint y: 222, distance: 41.7
click at [299, 222] on div at bounding box center [340, 230] width 249 height 43
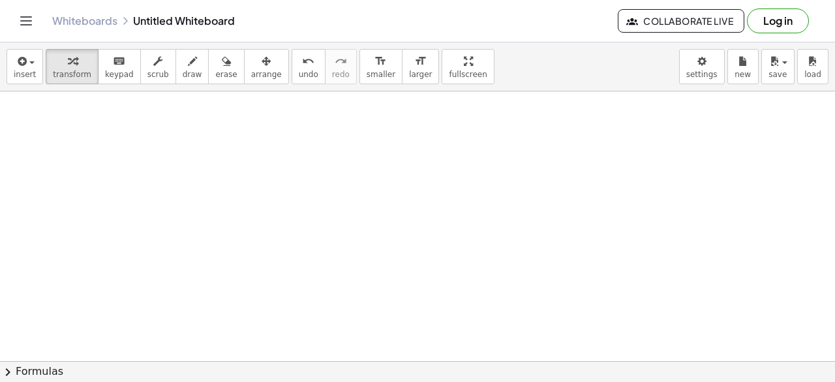
scroll to position [1018, 110]
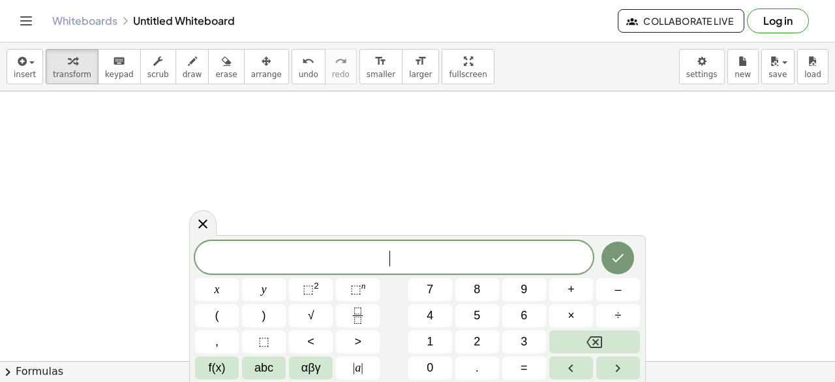
click at [439, 310] on button "4" at bounding box center [430, 315] width 44 height 23
click at [462, 310] on button "5" at bounding box center [477, 315] width 44 height 23
click at [219, 286] on span "x" at bounding box center [217, 289] width 5 height 18
click at [559, 292] on button "+" at bounding box center [571, 289] width 44 height 23
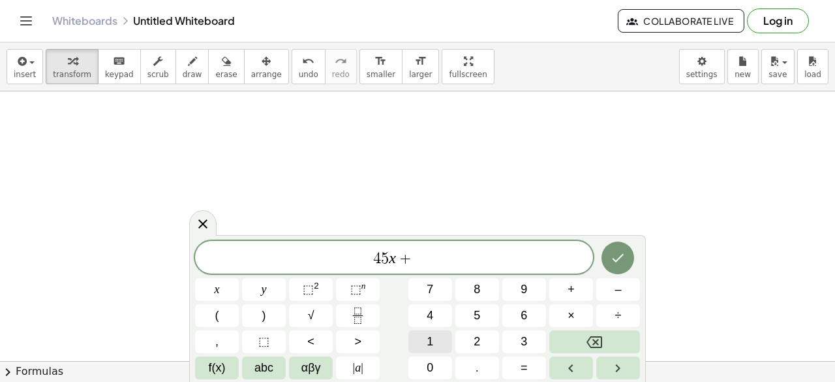
click at [428, 337] on span "1" at bounding box center [430, 342] width 7 height 18
click at [513, 362] on button "=" at bounding box center [524, 367] width 44 height 23
click at [528, 342] on button "3" at bounding box center [524, 341] width 44 height 23
click at [618, 262] on icon "Done" at bounding box center [618, 258] width 16 height 16
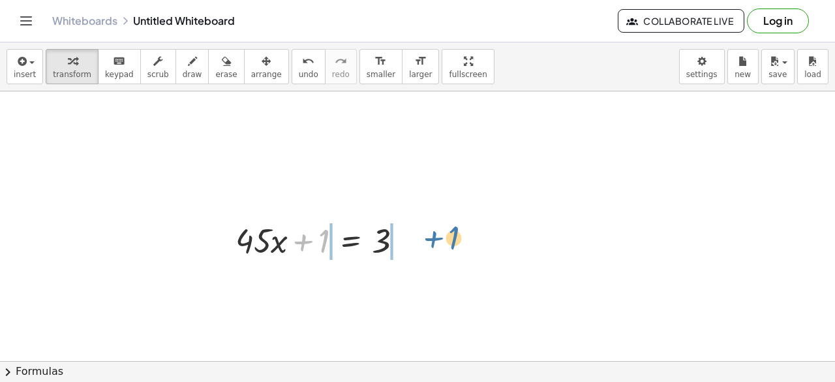
drag, startPoint x: 301, startPoint y: 235, endPoint x: 428, endPoint y: 234, distance: 126.5
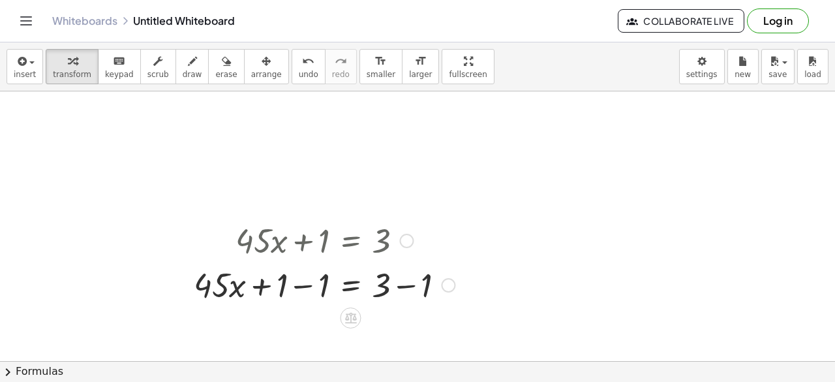
click at [408, 278] on div at bounding box center [324, 284] width 274 height 44
click at [301, 289] on div at bounding box center [324, 284] width 274 height 44
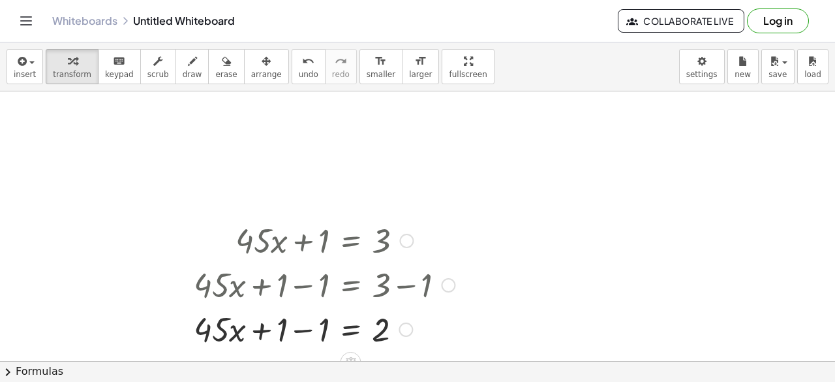
click at [305, 327] on div at bounding box center [324, 328] width 274 height 44
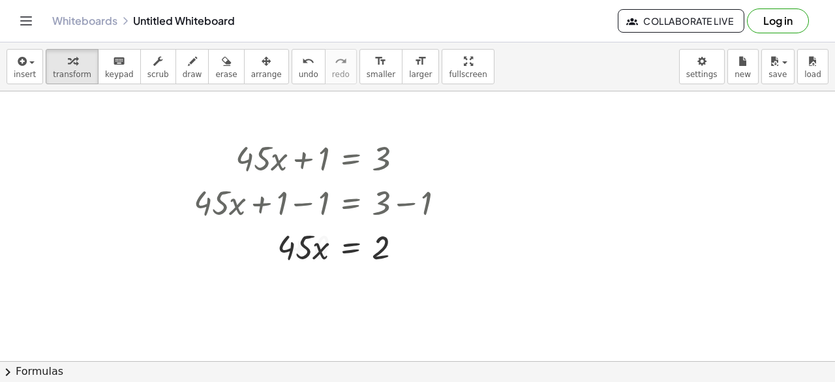
scroll to position [1119, 110]
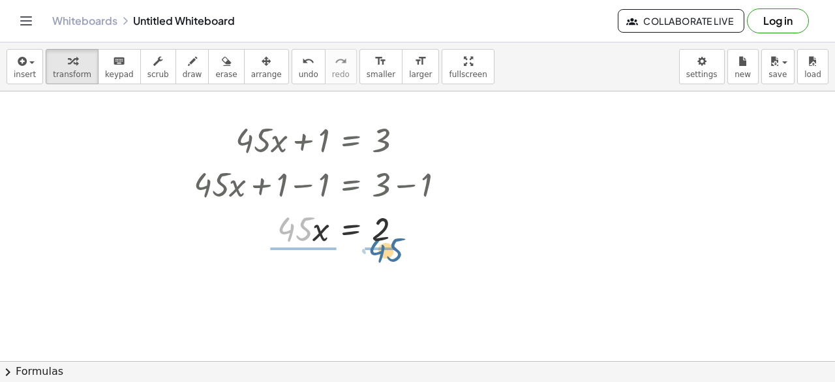
drag, startPoint x: 301, startPoint y: 233, endPoint x: 393, endPoint y: 250, distance: 92.8
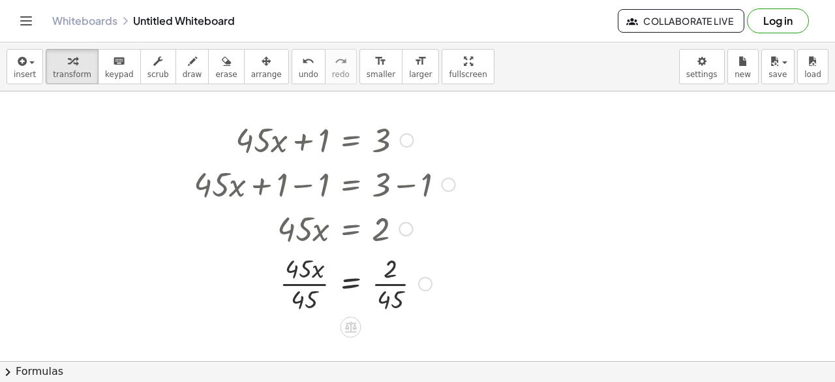
click at [312, 229] on div at bounding box center [314, 227] width 258 height 44
click at [311, 284] on div at bounding box center [324, 282] width 274 height 65
click at [387, 282] on div at bounding box center [324, 282] width 274 height 65
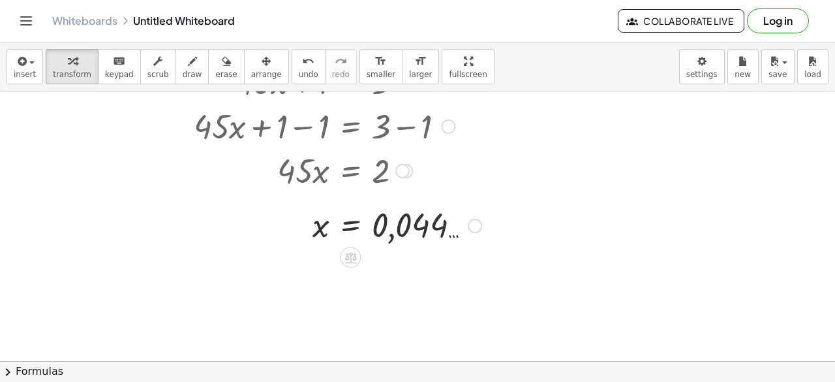
scroll to position [1180, 110]
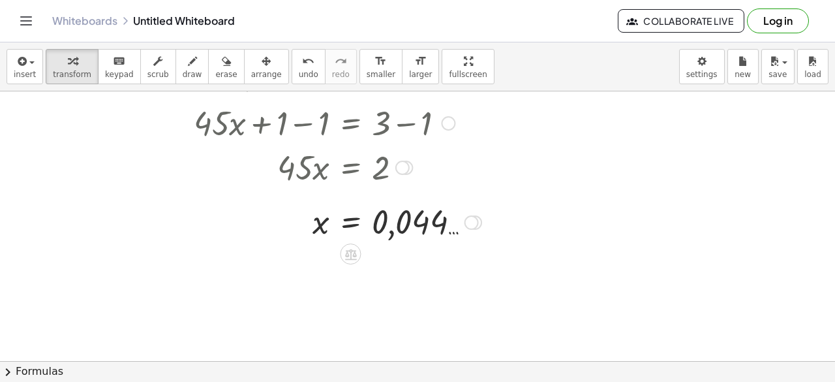
click at [449, 235] on div at bounding box center [337, 221] width 301 height 43
click at [465, 220] on div at bounding box center [471, 222] width 14 height 14
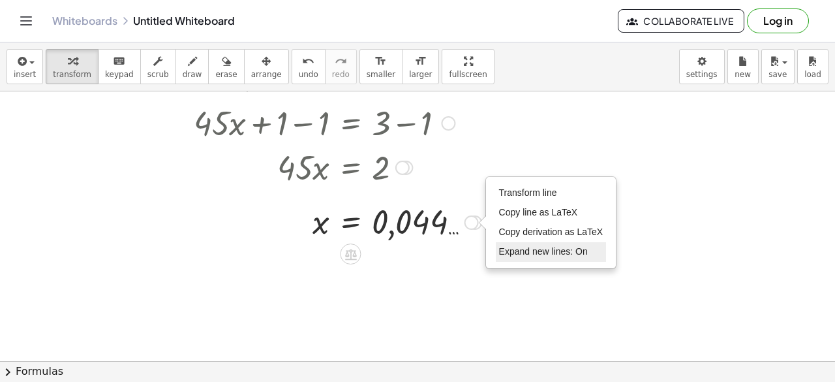
click at [518, 260] on li "Expand new lines: On" at bounding box center [551, 252] width 111 height 20
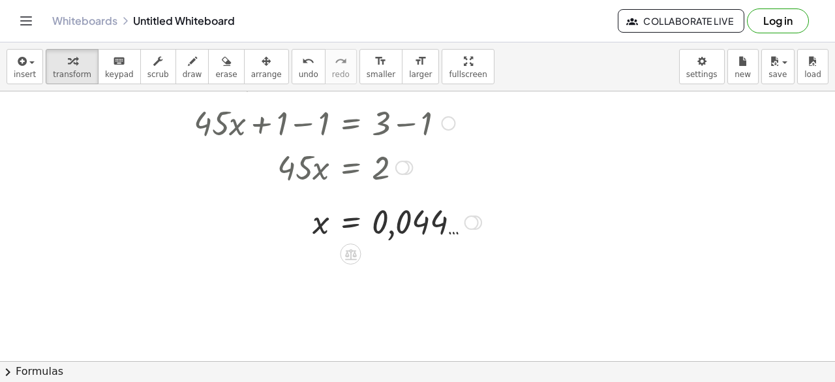
click at [464, 221] on div "Transform line Copy line as LaTeX Copy derivation as LaTeX Expand new lines: On" at bounding box center [471, 222] width 14 height 14
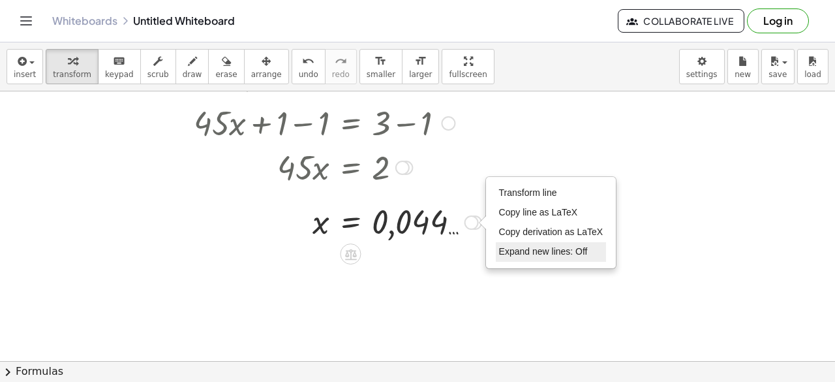
click at [509, 250] on span "Expand new lines: Off" at bounding box center [543, 251] width 89 height 10
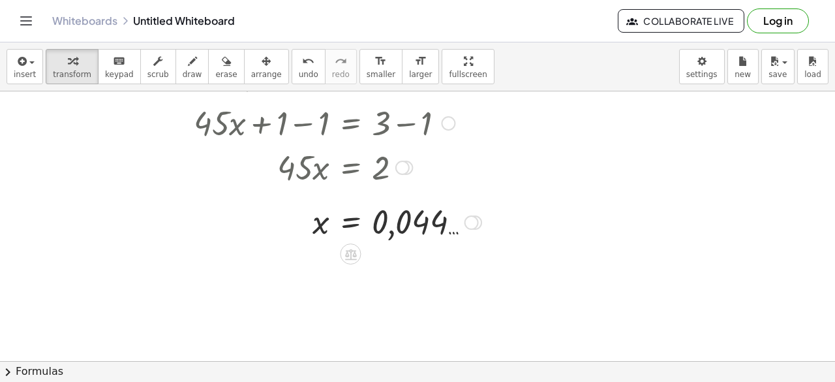
click at [474, 217] on div "Transform line Copy line as LaTeX Copy derivation as LaTeX Expand new lines: Off" at bounding box center [471, 222] width 14 height 14
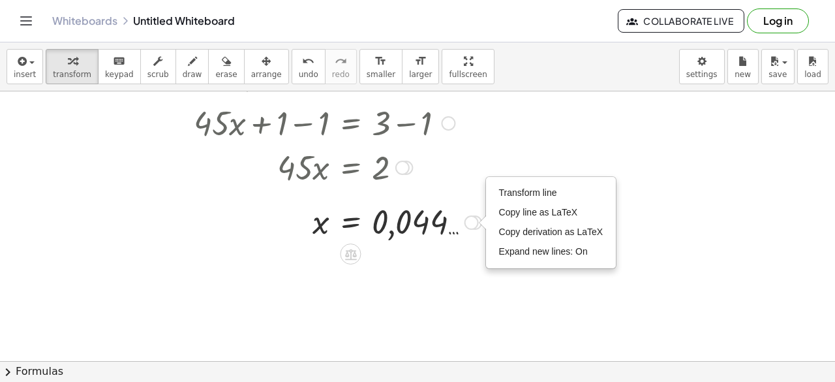
click at [490, 168] on div "+ · 45 · x + 1 = 3 + · 45 · x + 1 − 1 = + 3 − 1 + · 45 · x + 1 − 1 = 2 + · 45 ·…" at bounding box center [332, 149] width 317 height 194
